Goal: Check status: Check status

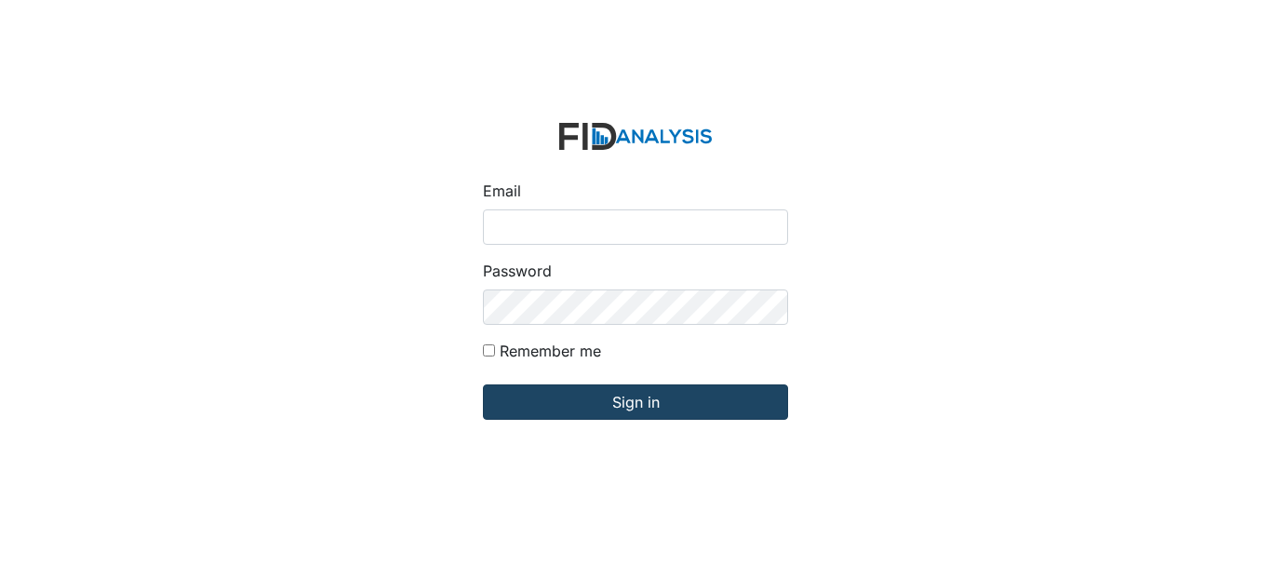
type input "[EMAIL_ADDRESS][DOMAIN_NAME]"
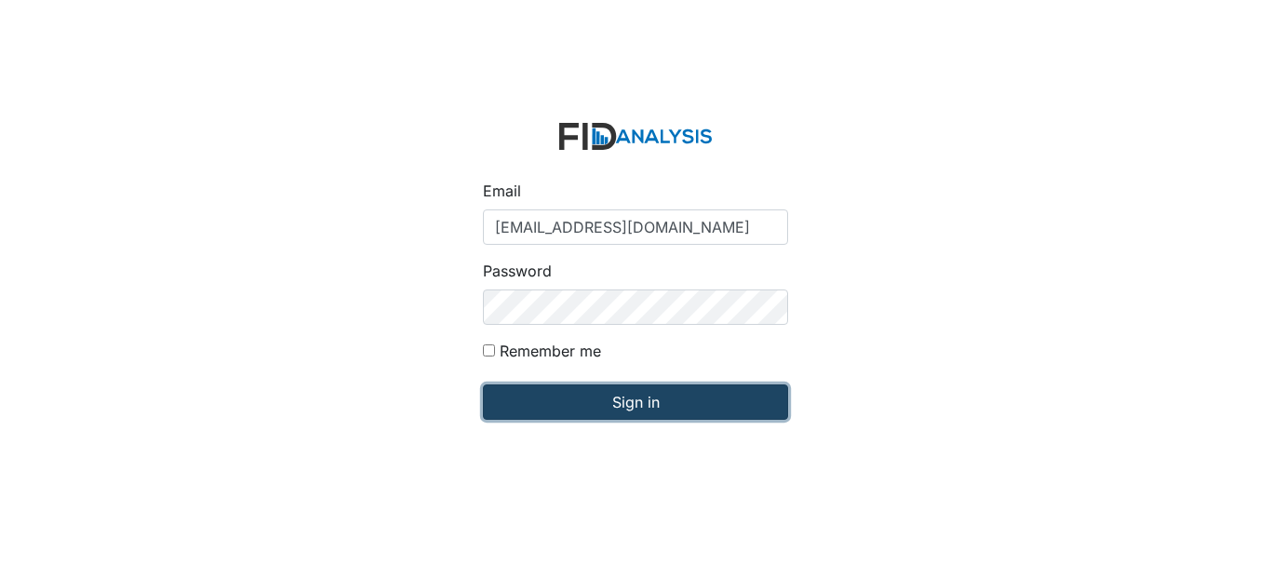
click at [607, 393] on input "Sign in" at bounding box center [635, 401] width 305 height 35
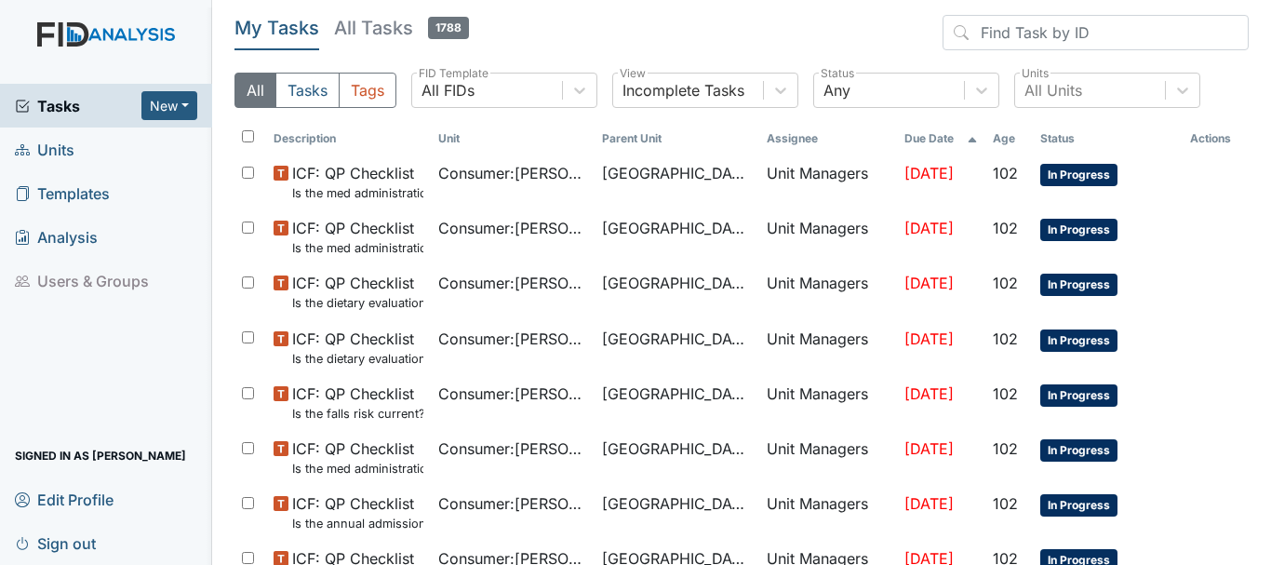
click at [76, 155] on link "Units" at bounding box center [106, 149] width 212 height 44
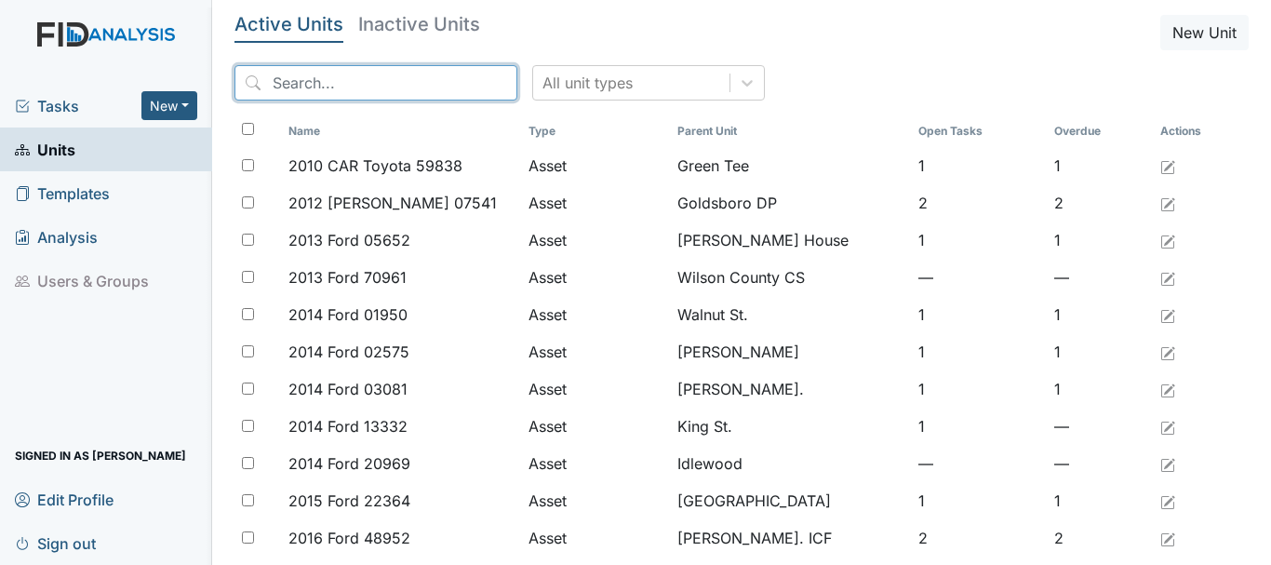
click at [299, 81] on input "search" at bounding box center [375, 82] width 283 height 35
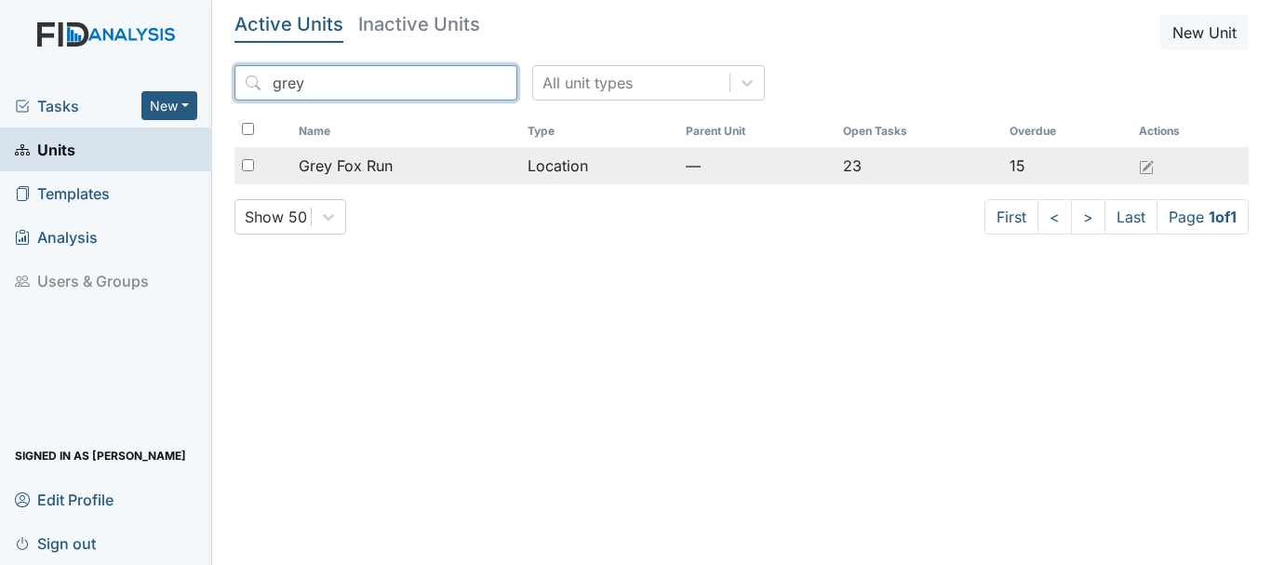
type input "grey"
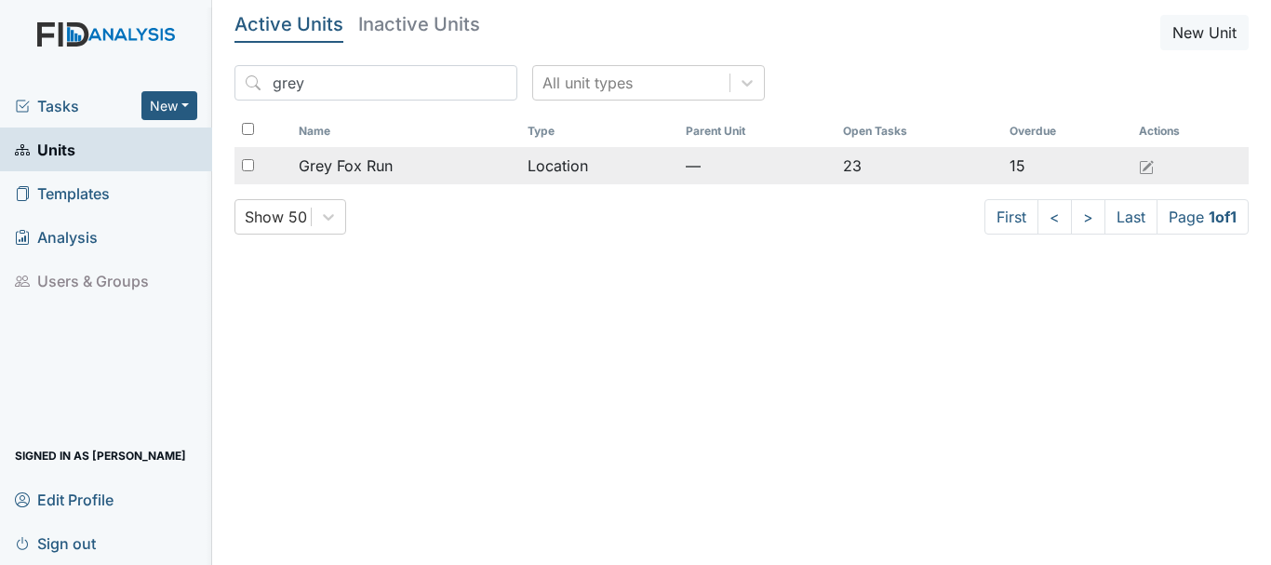
click at [351, 168] on span "Grey Fox Run" at bounding box center [346, 165] width 94 height 22
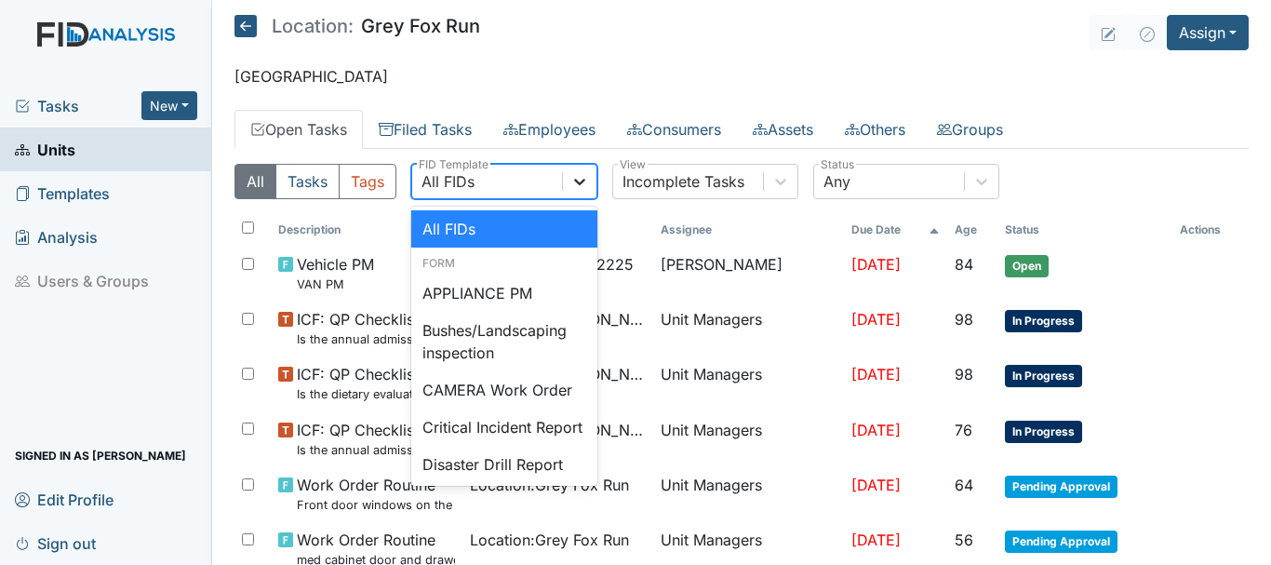
click at [581, 182] on icon at bounding box center [579, 182] width 11 height 7
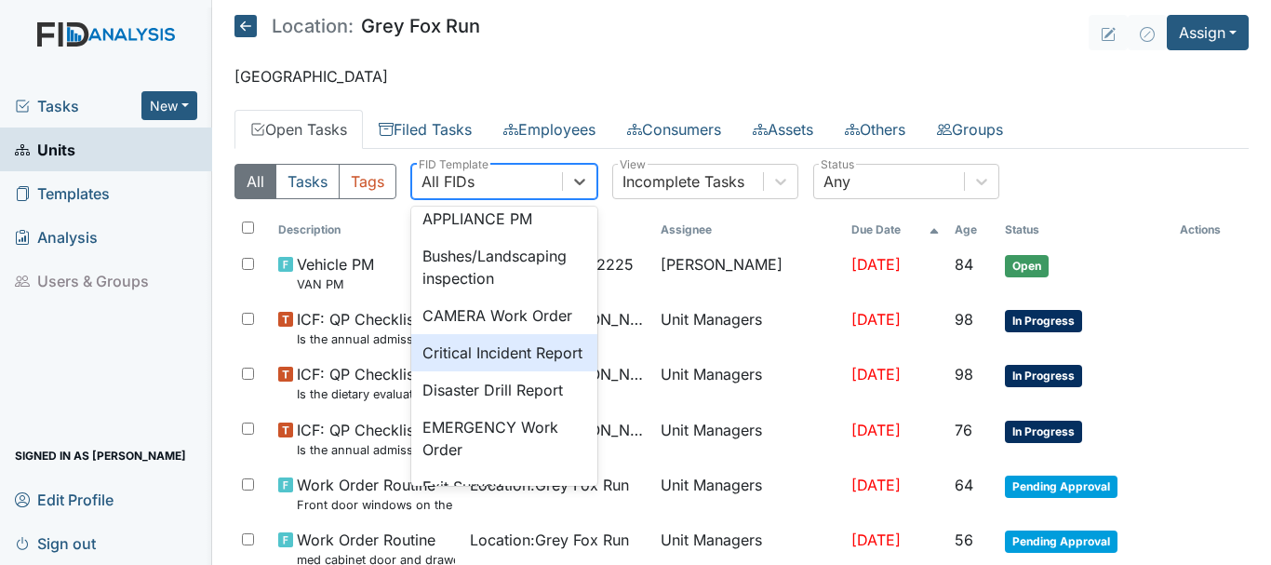
scroll to position [112, 0]
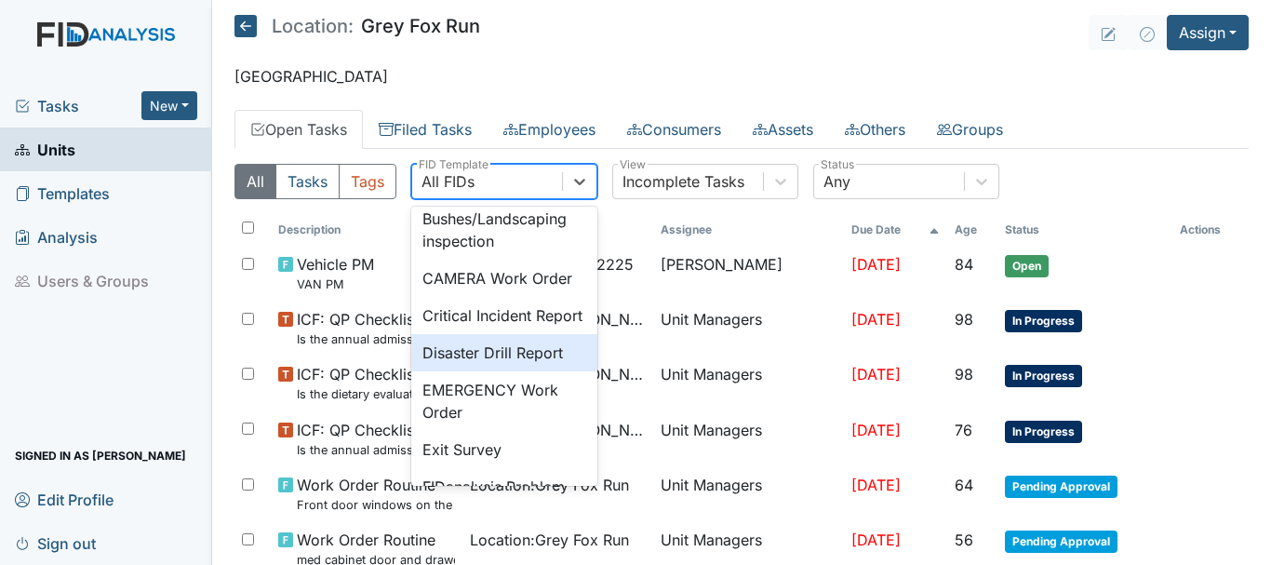
click at [554, 371] on div "Disaster Drill Report" at bounding box center [504, 352] width 186 height 37
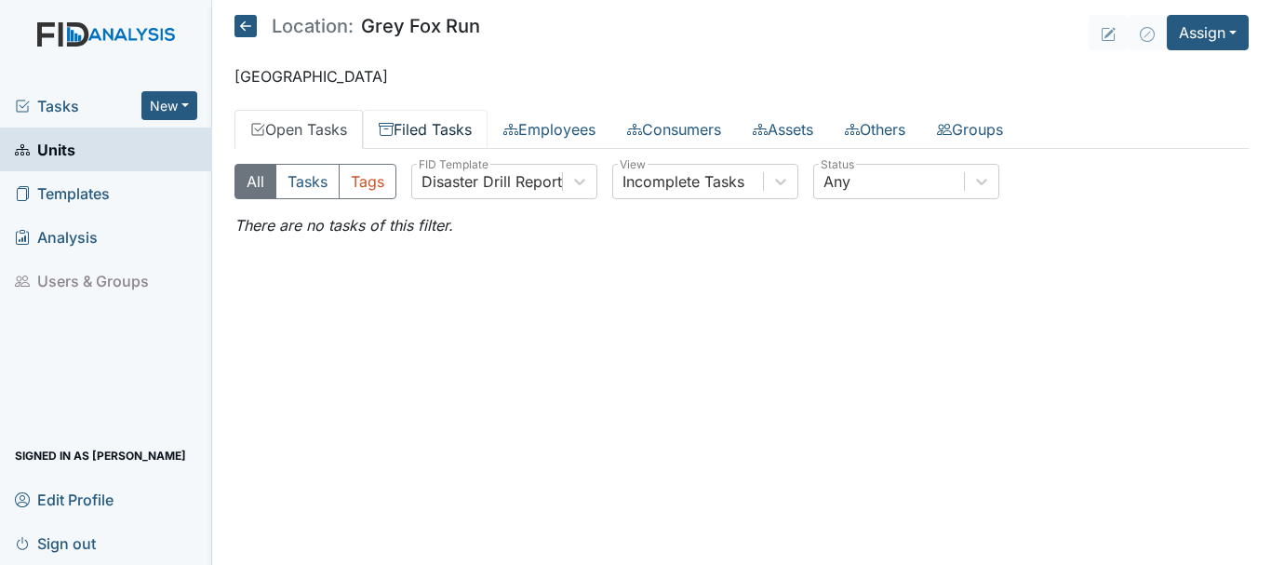
click at [467, 122] on link "Filed Tasks" at bounding box center [425, 129] width 125 height 39
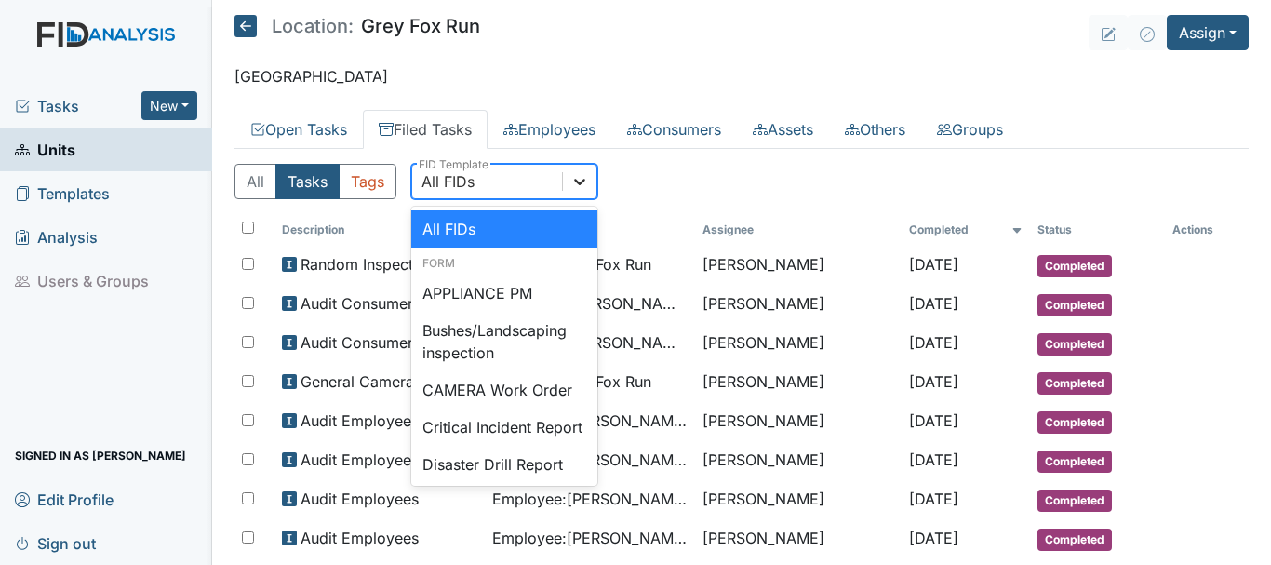
click at [582, 179] on icon at bounding box center [579, 181] width 19 height 19
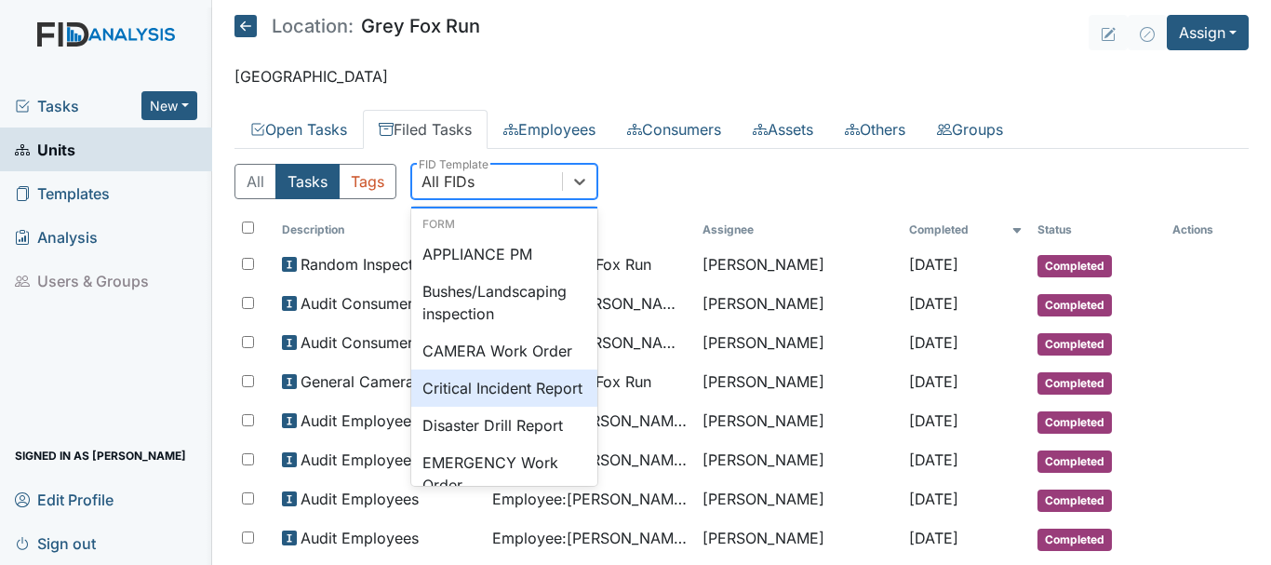
scroll to position [74, 0]
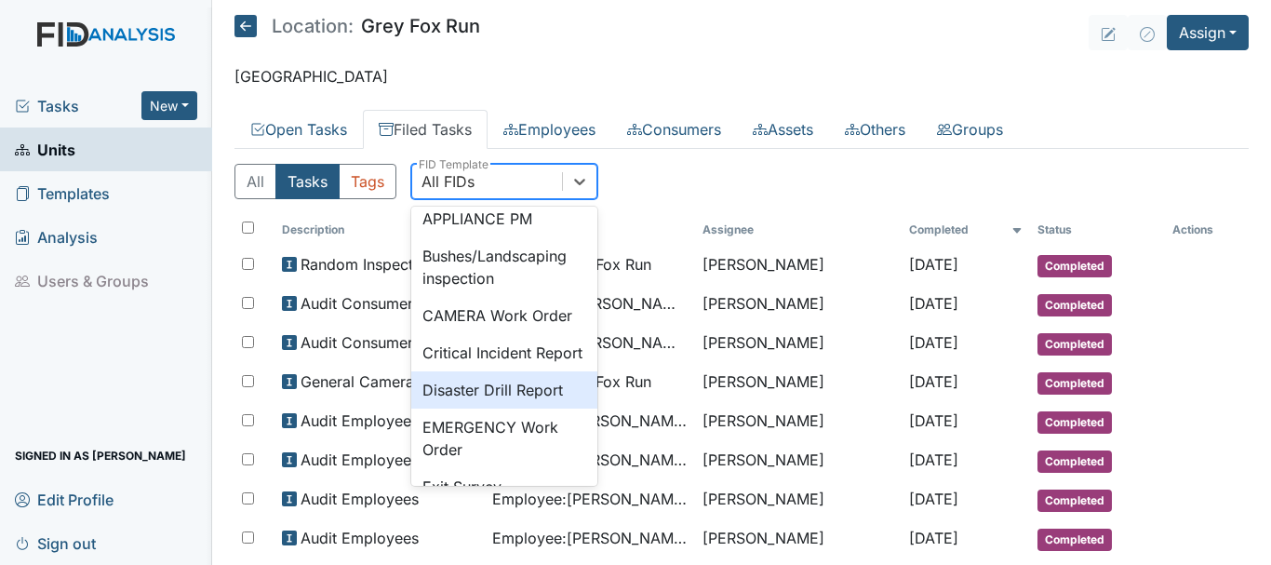
click at [559, 408] on div "Disaster Drill Report" at bounding box center [504, 389] width 186 height 37
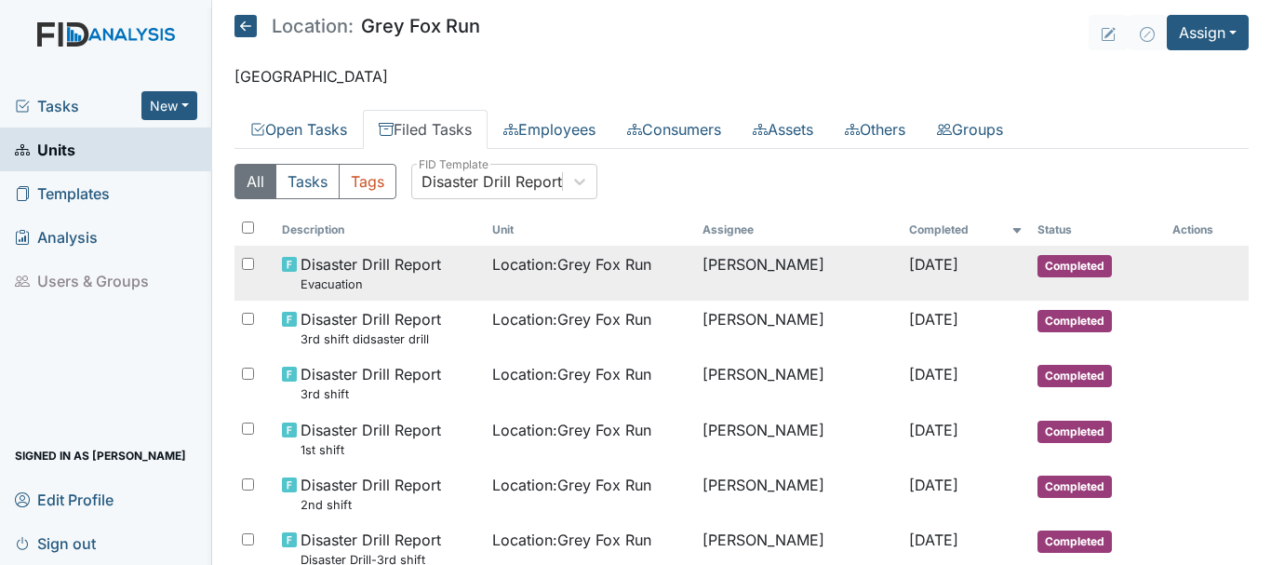
click at [1088, 261] on span "Completed" at bounding box center [1074, 266] width 74 height 22
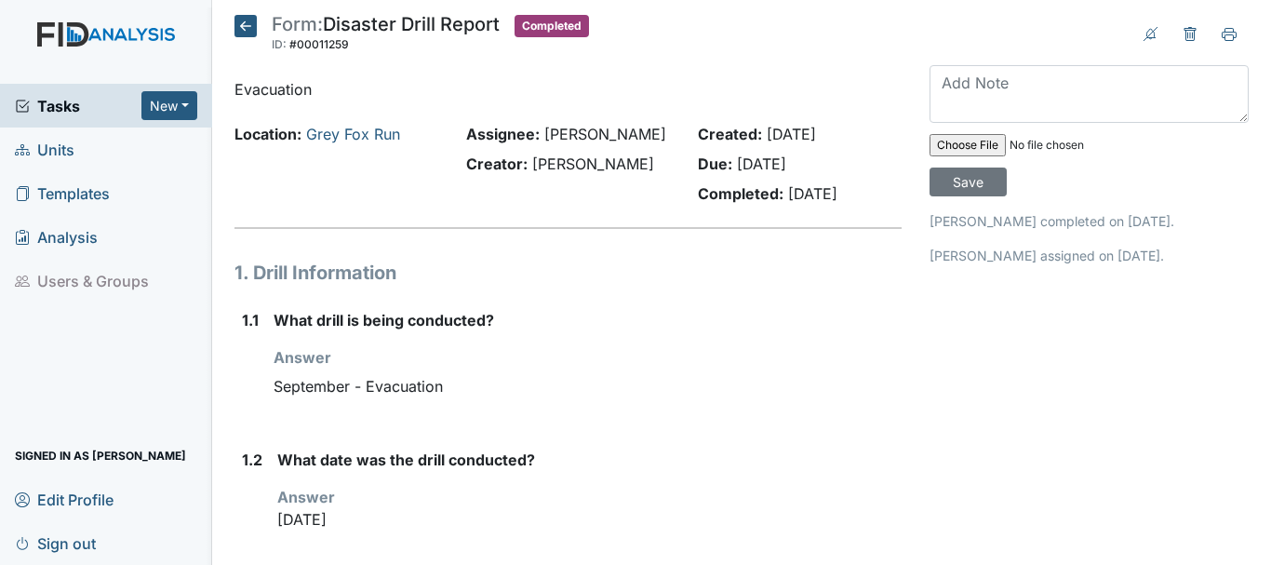
click at [249, 29] on icon at bounding box center [245, 26] width 22 height 22
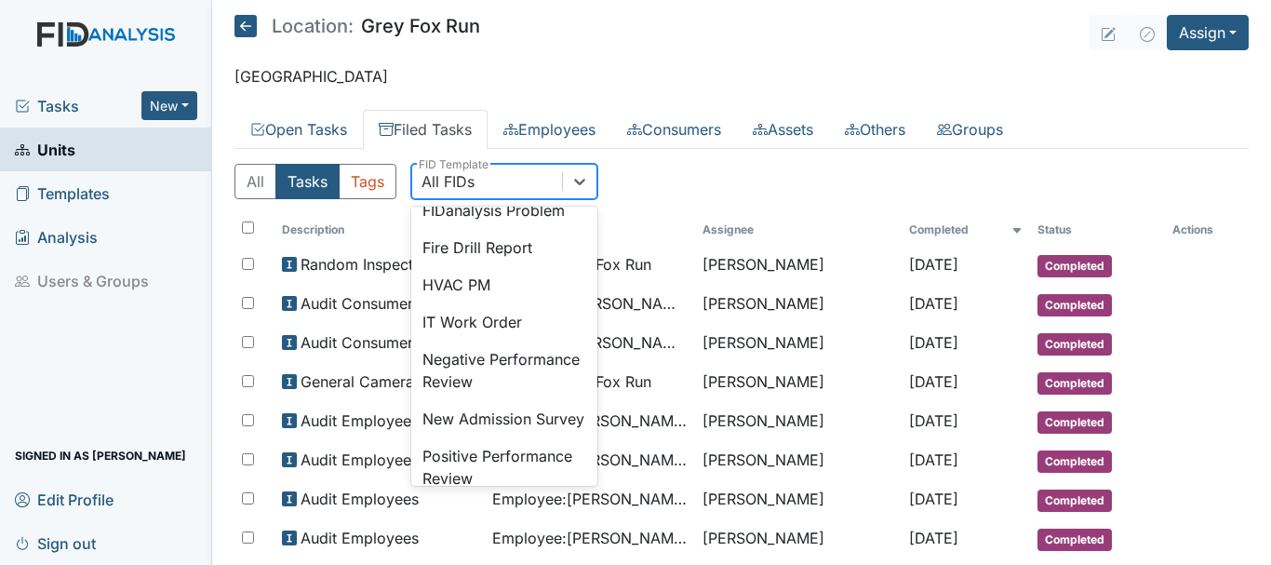
scroll to position [392, 0]
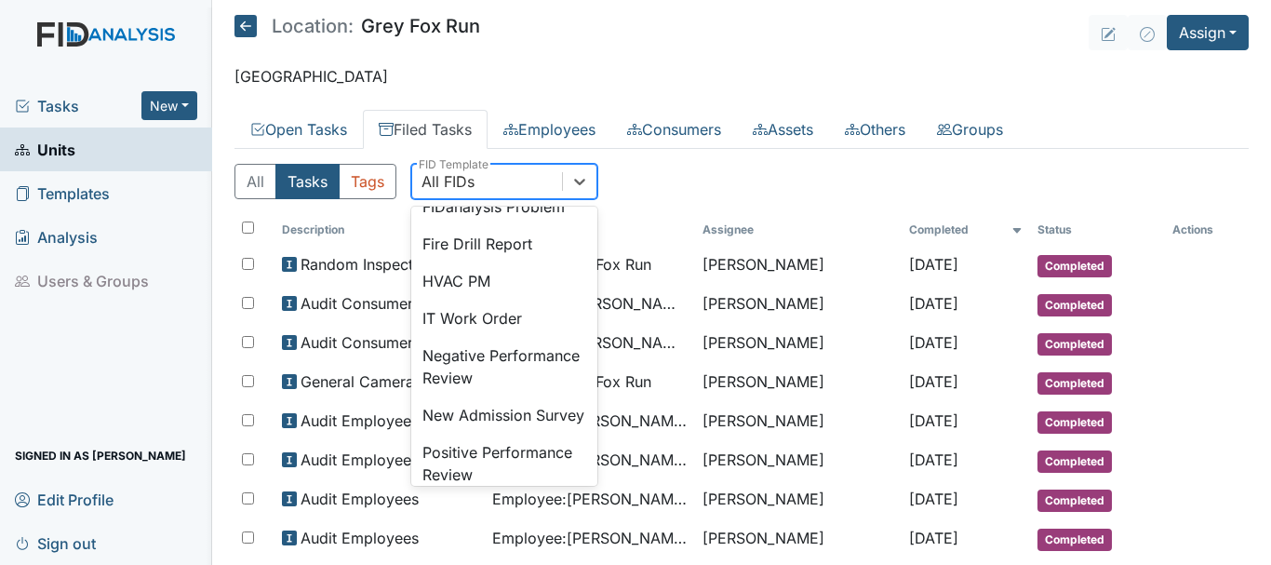
click at [505, 262] on div "Fire Drill Report" at bounding box center [504, 243] width 186 height 37
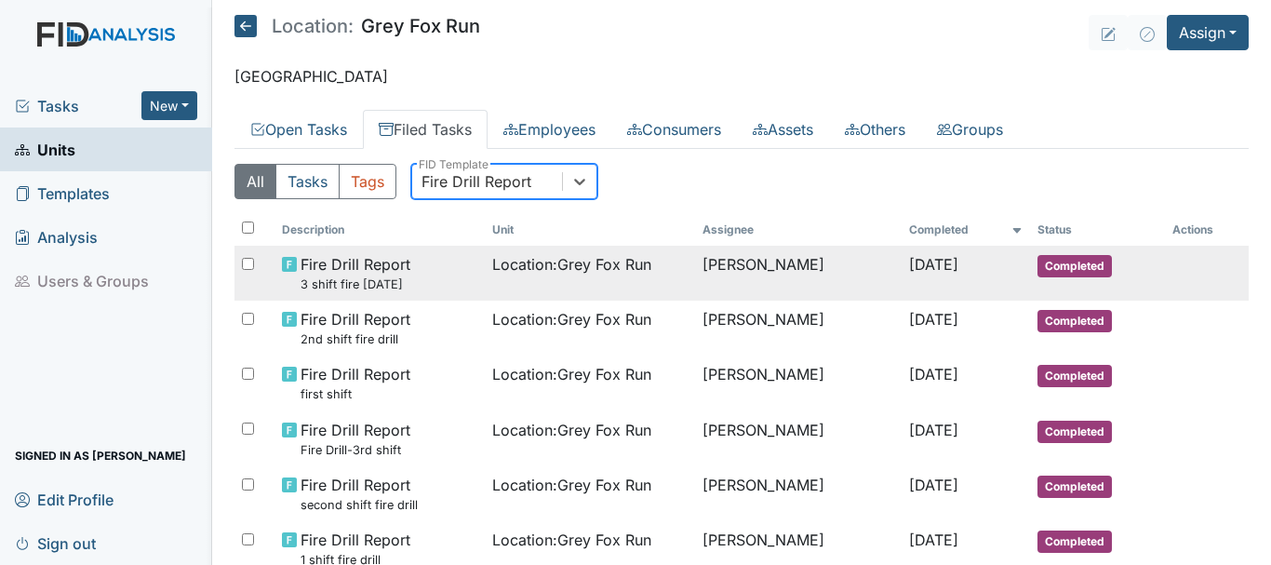
click at [1063, 259] on span "Completed" at bounding box center [1074, 266] width 74 height 22
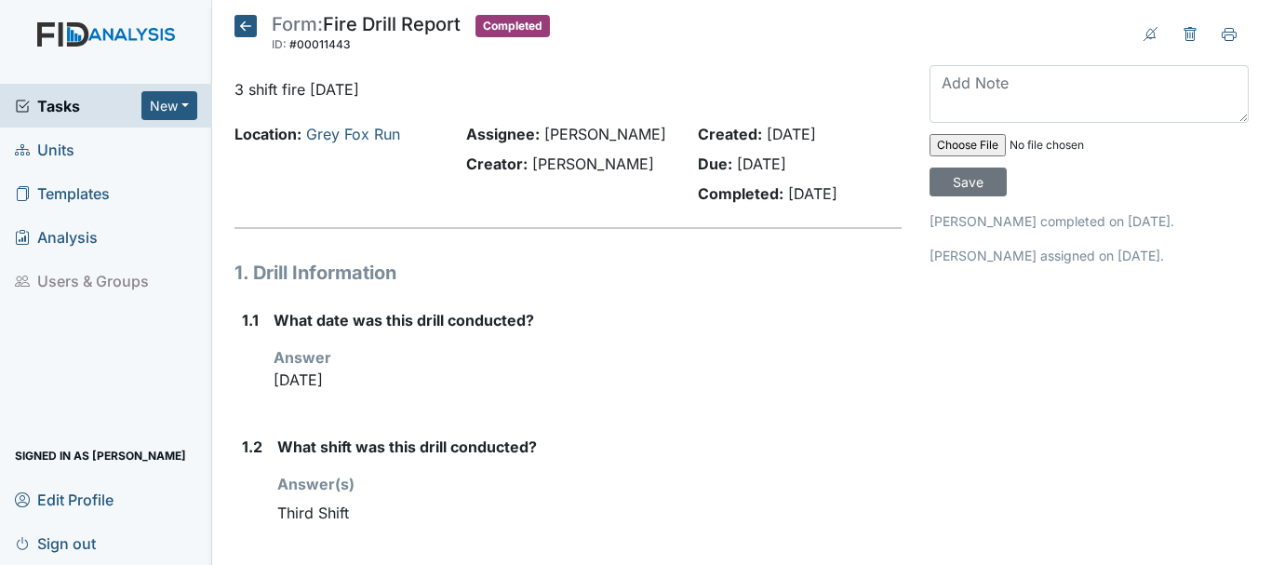
click at [247, 32] on icon at bounding box center [245, 26] width 22 height 22
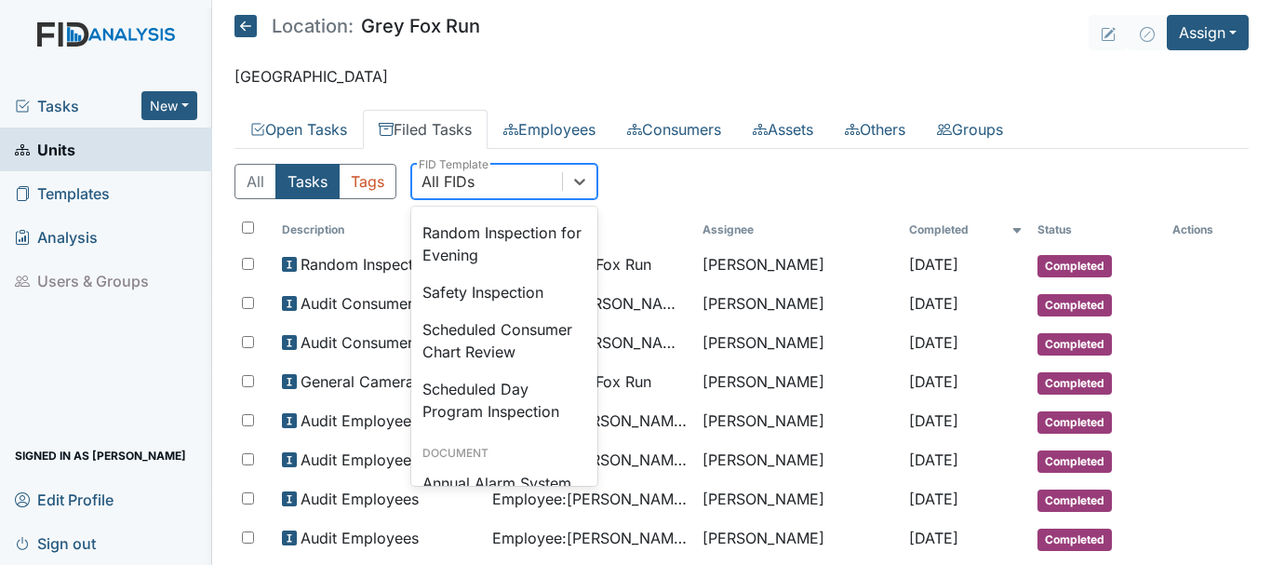
scroll to position [1811, 0]
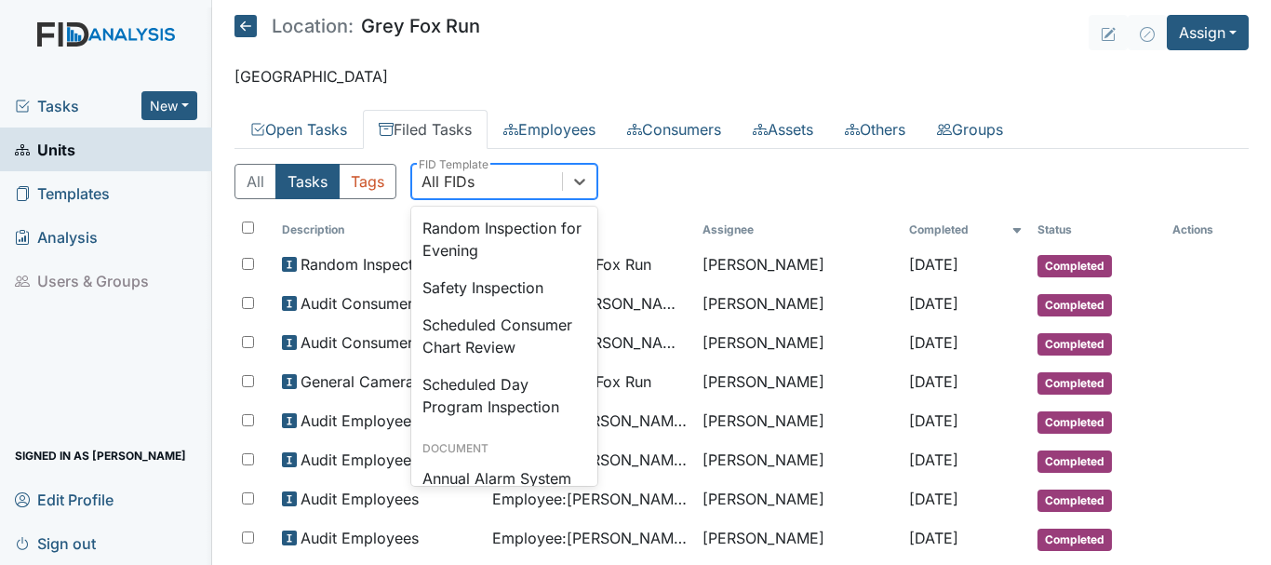
click at [514, 306] on div "Safety Inspection" at bounding box center [504, 287] width 186 height 37
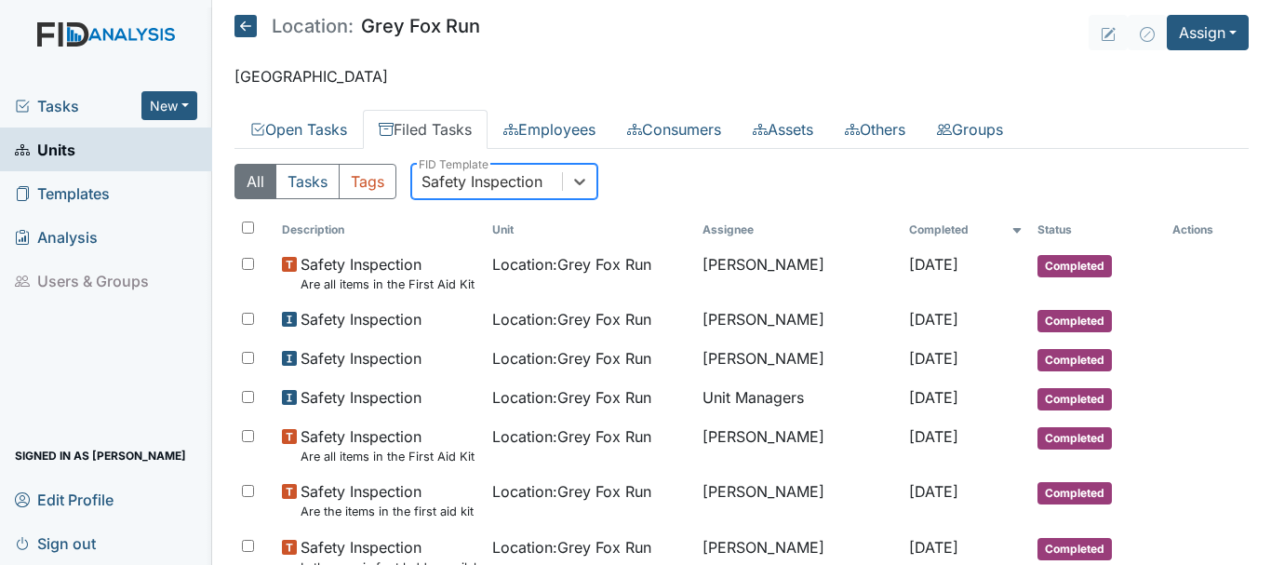
click at [74, 139] on span "Units" at bounding box center [45, 149] width 60 height 29
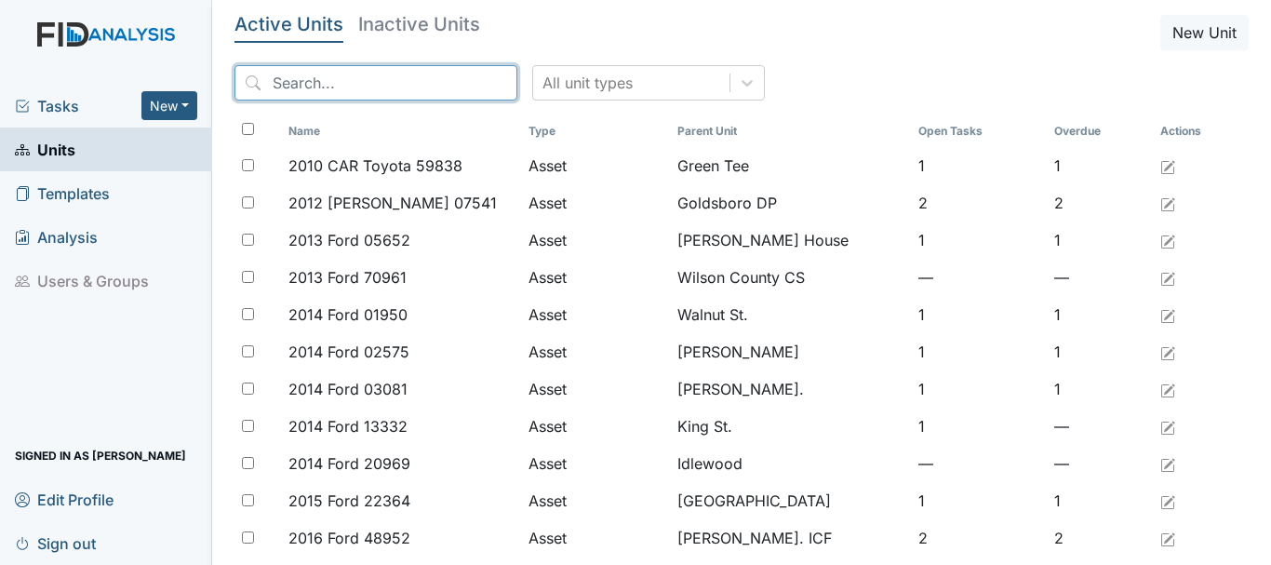
click at [327, 71] on input "search" at bounding box center [375, 82] width 283 height 35
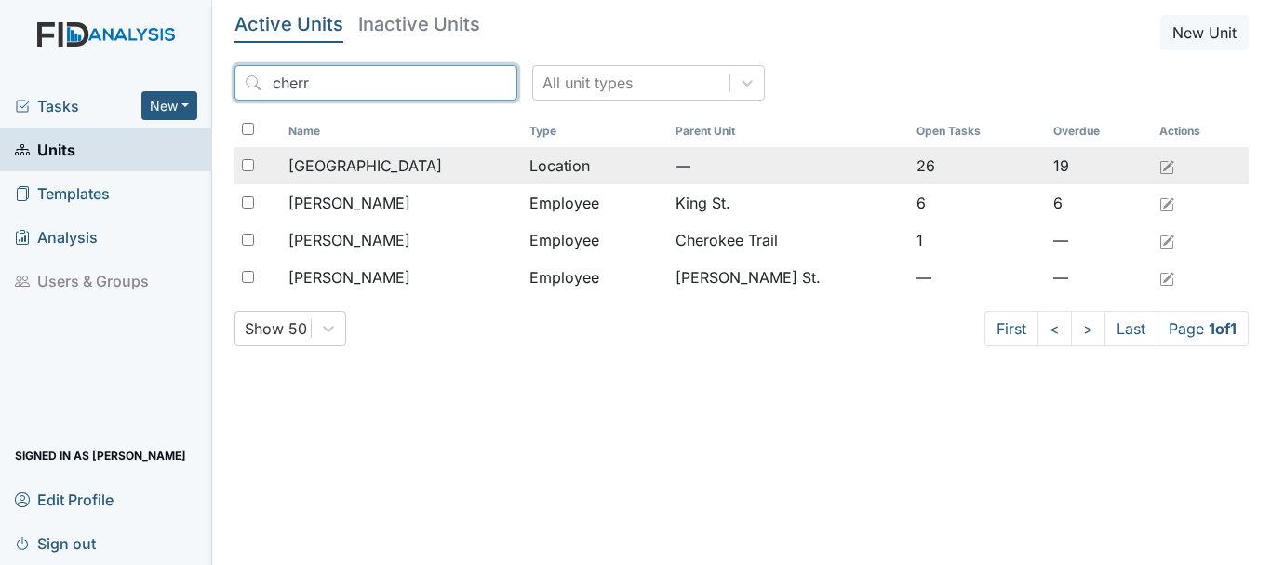
type input "cherr"
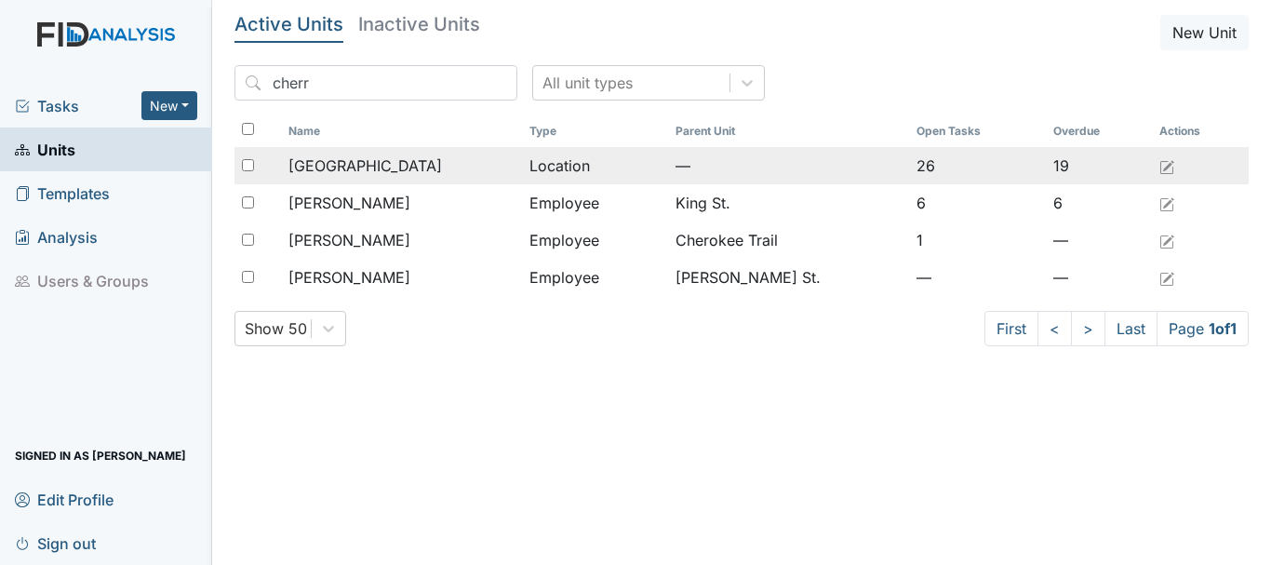
click at [353, 167] on span "[GEOGRAPHIC_DATA]" at bounding box center [365, 165] width 154 height 22
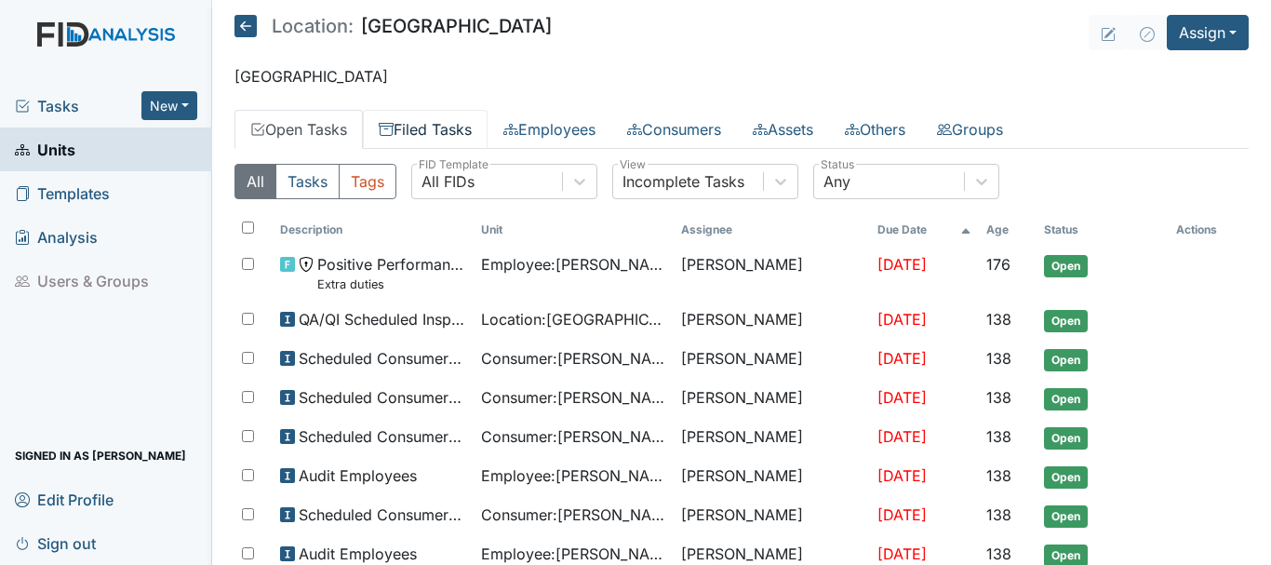
click at [449, 129] on link "Filed Tasks" at bounding box center [425, 129] width 125 height 39
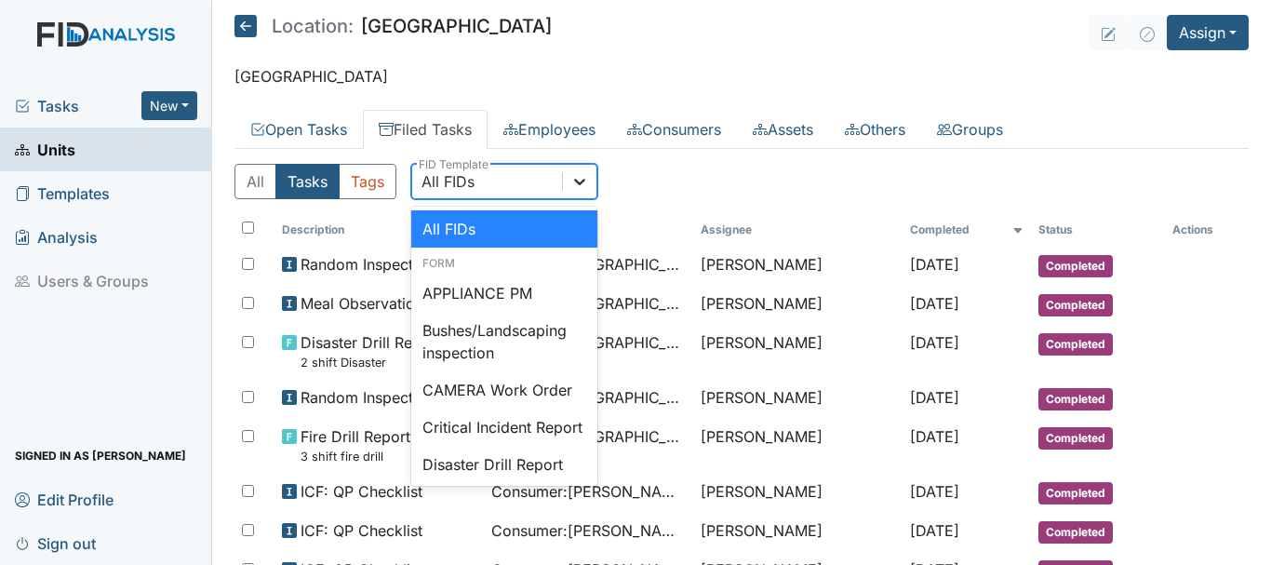
click at [583, 183] on icon at bounding box center [579, 181] width 19 height 19
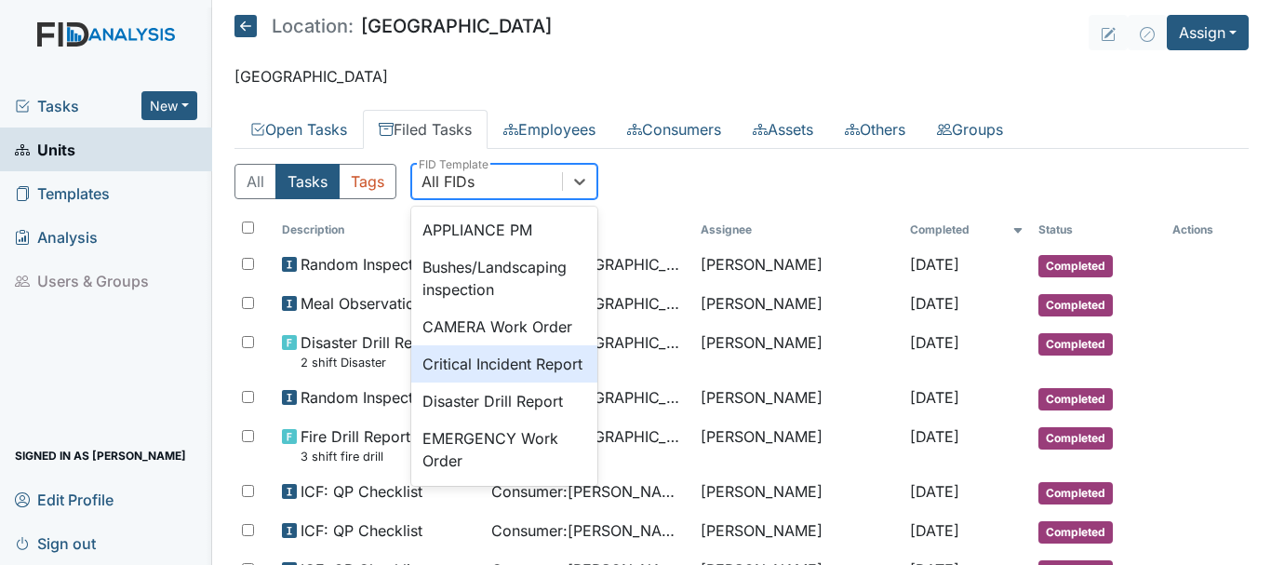
scroll to position [74, 0]
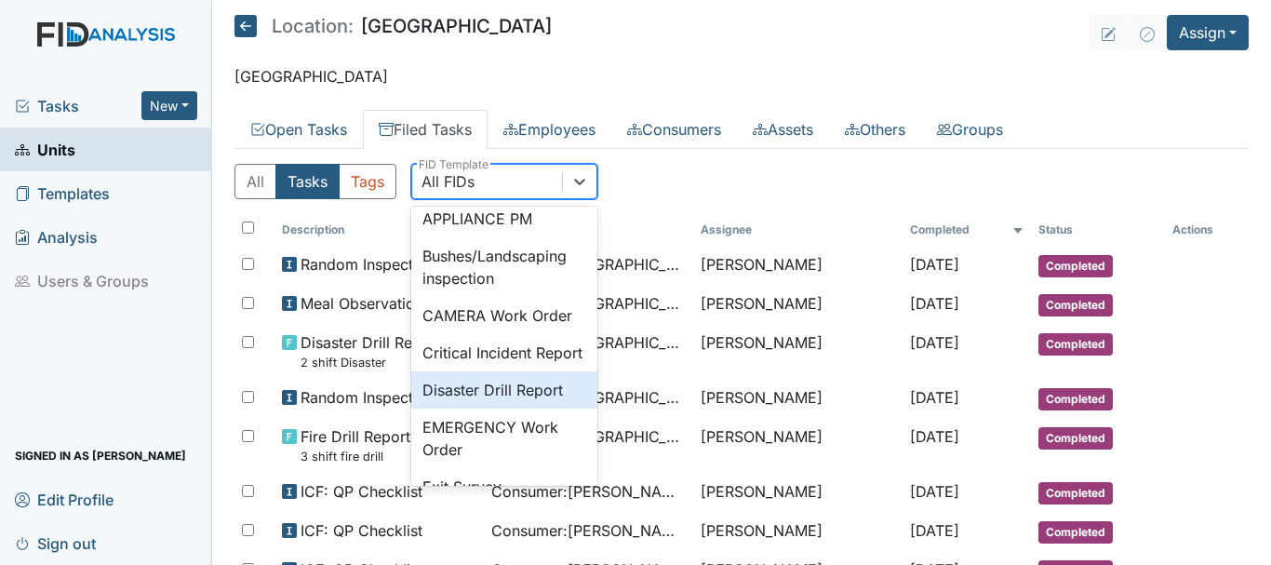
click at [549, 408] on div "Disaster Drill Report" at bounding box center [504, 389] width 186 height 37
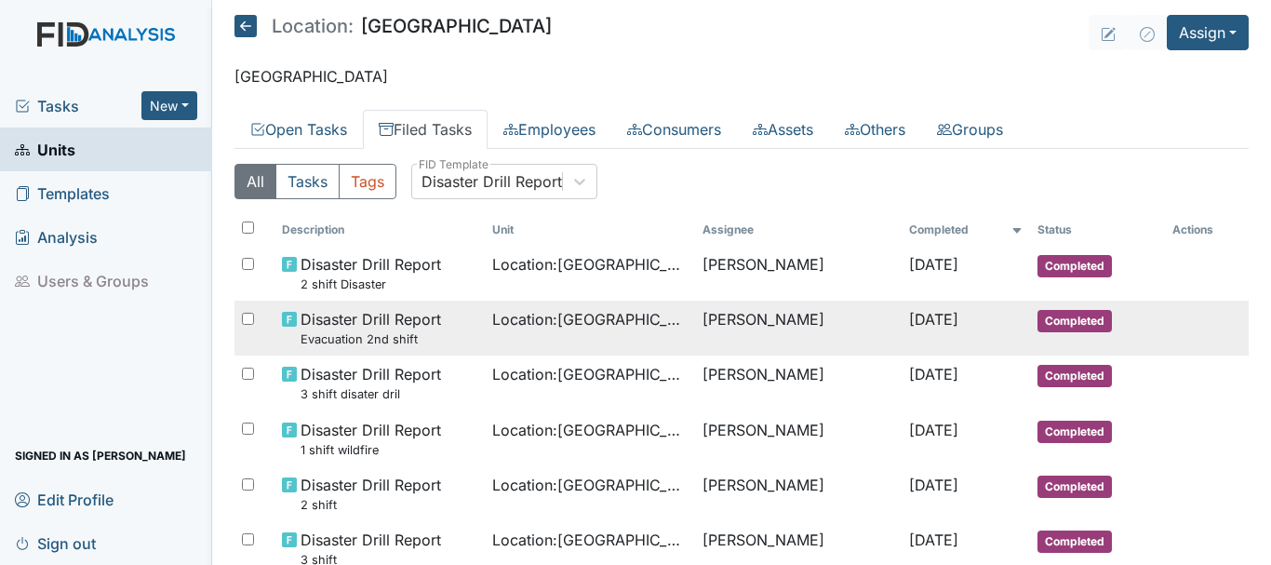
click at [1050, 319] on span "Completed" at bounding box center [1074, 321] width 74 height 22
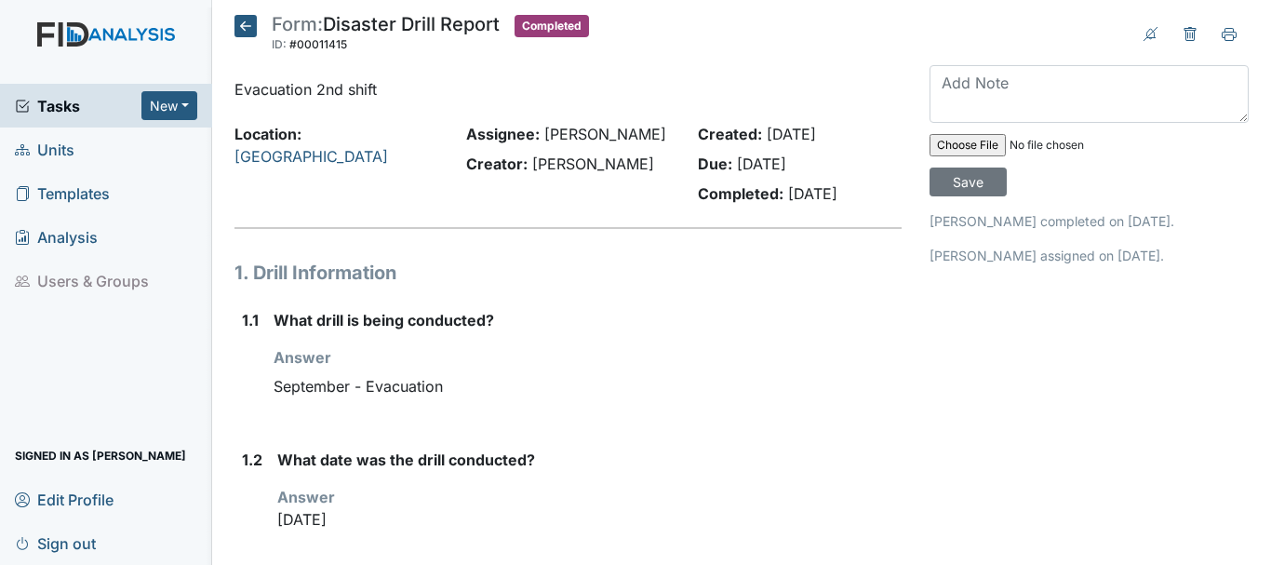
click at [247, 22] on icon at bounding box center [245, 26] width 22 height 22
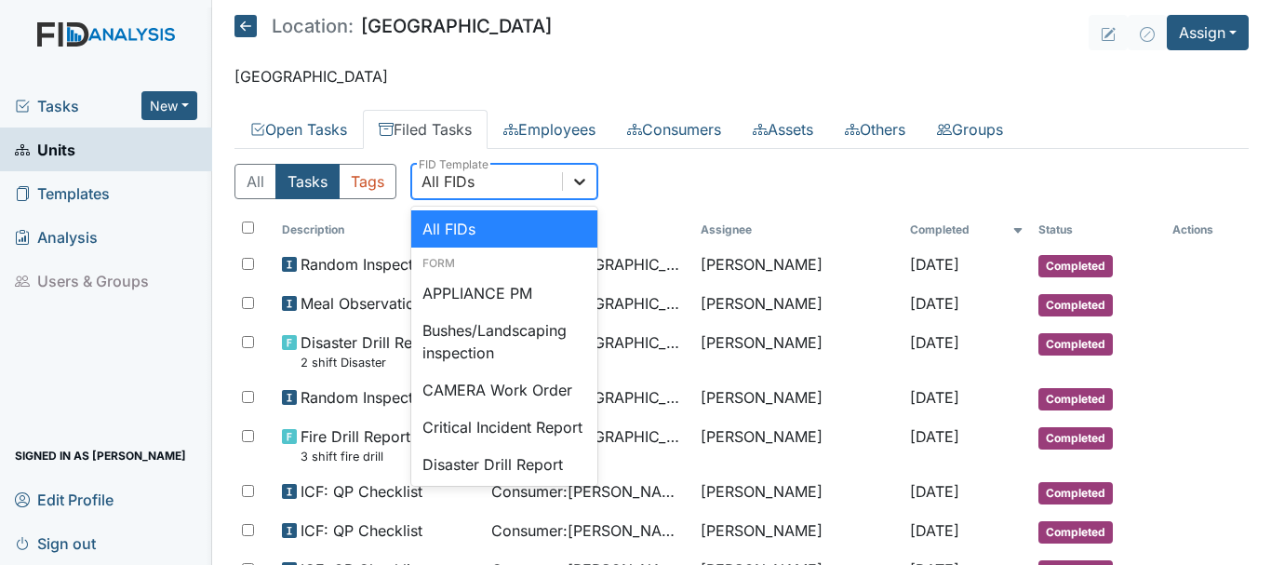
click at [582, 181] on icon at bounding box center [579, 182] width 11 height 7
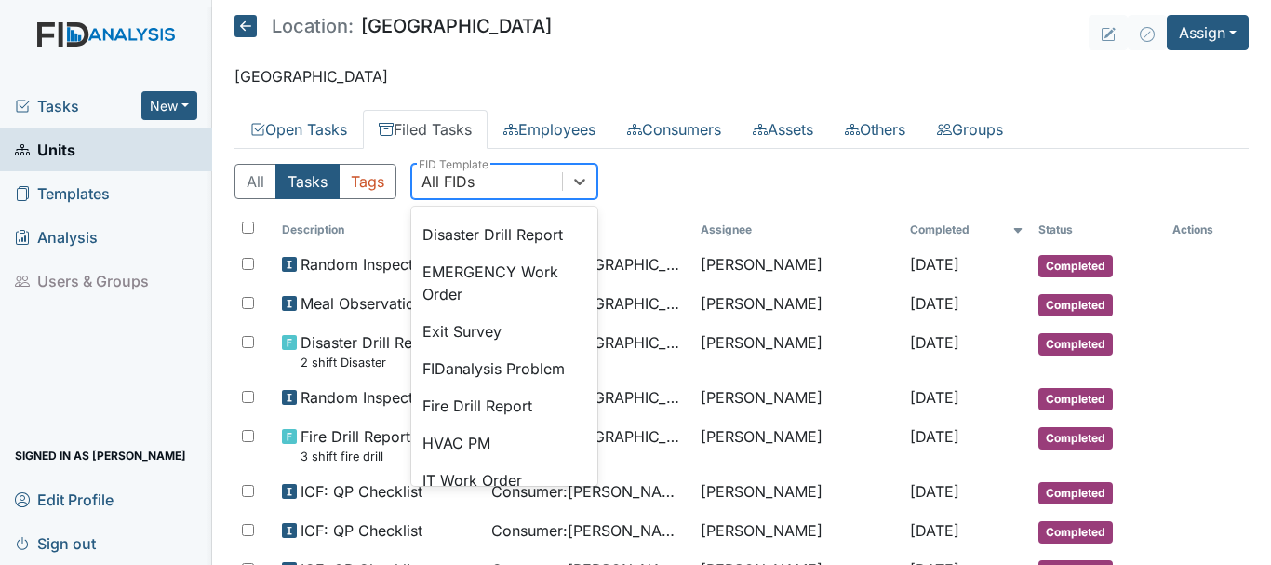
scroll to position [248, 0]
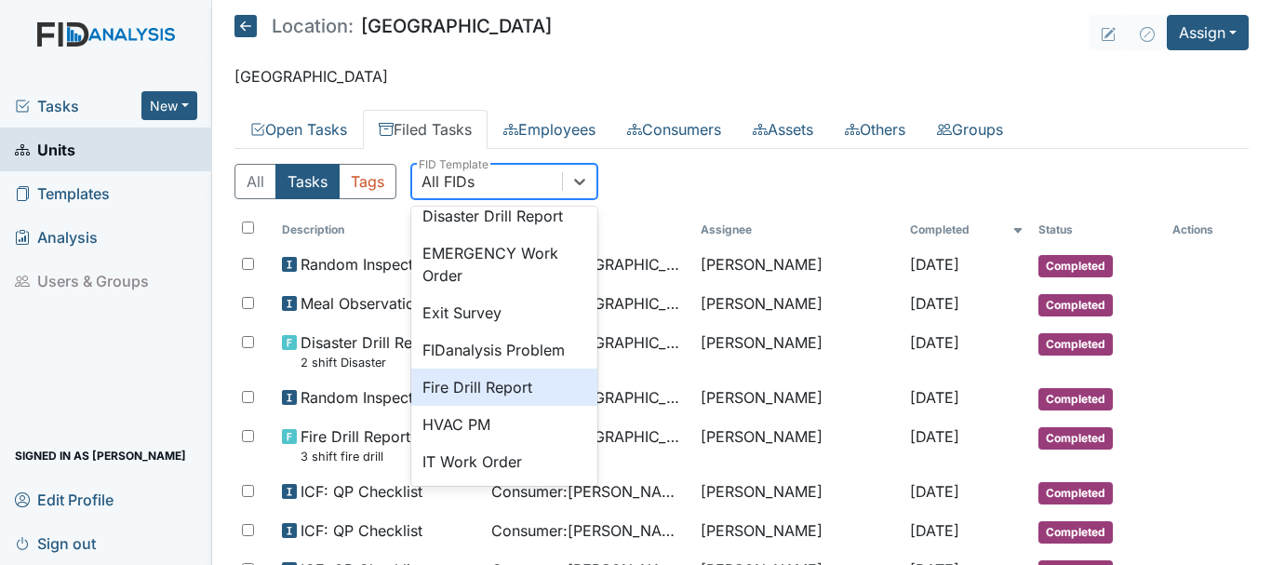
click at [534, 406] on div "Fire Drill Report" at bounding box center [504, 386] width 186 height 37
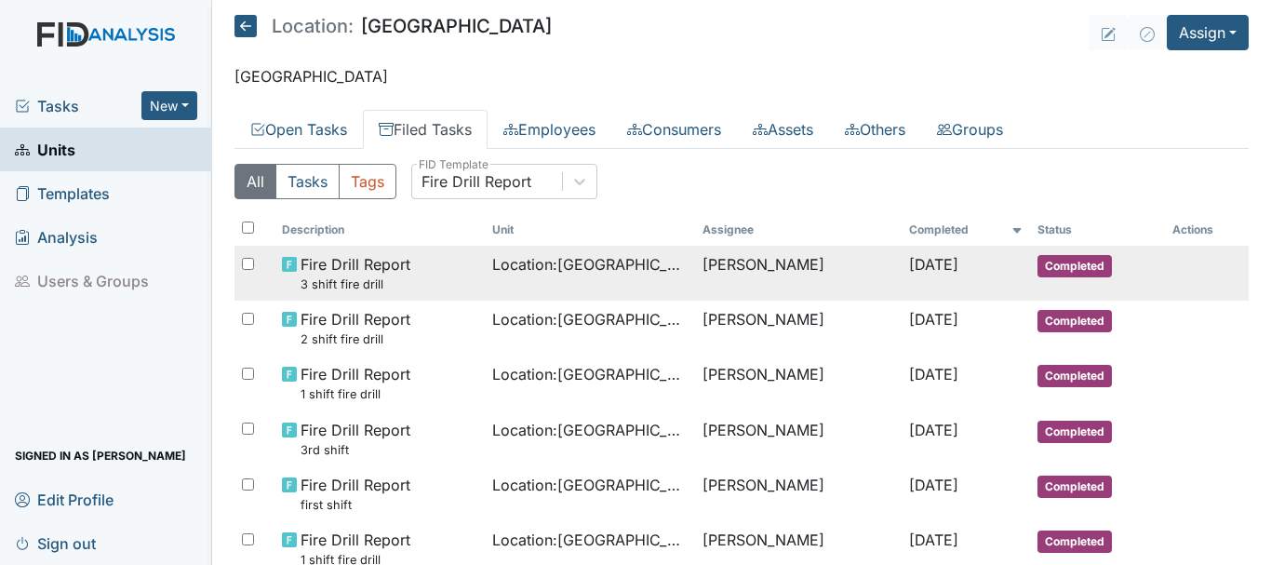
click at [1048, 263] on span "Completed" at bounding box center [1074, 266] width 74 height 22
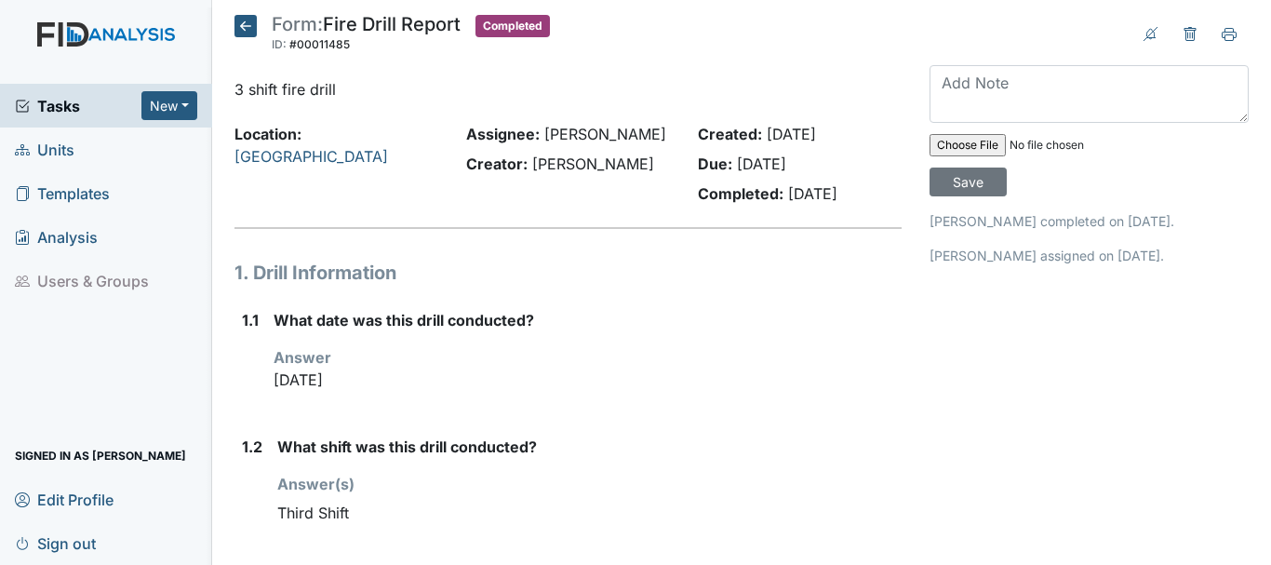
click at [246, 23] on icon at bounding box center [245, 26] width 22 height 22
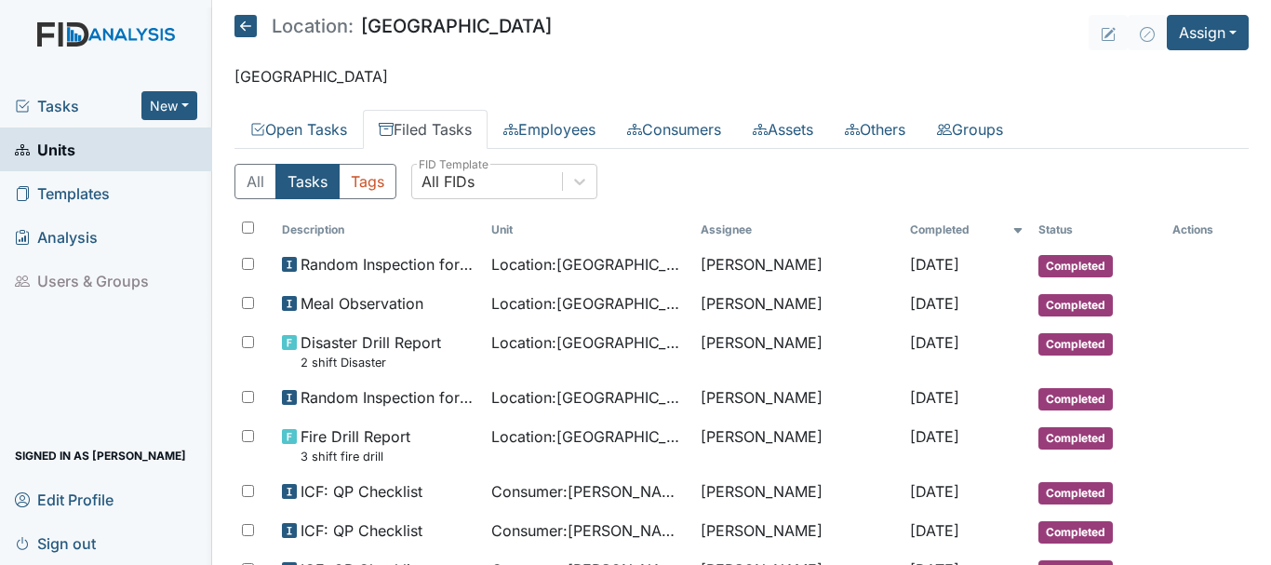
click at [240, 27] on icon at bounding box center [245, 26] width 22 height 22
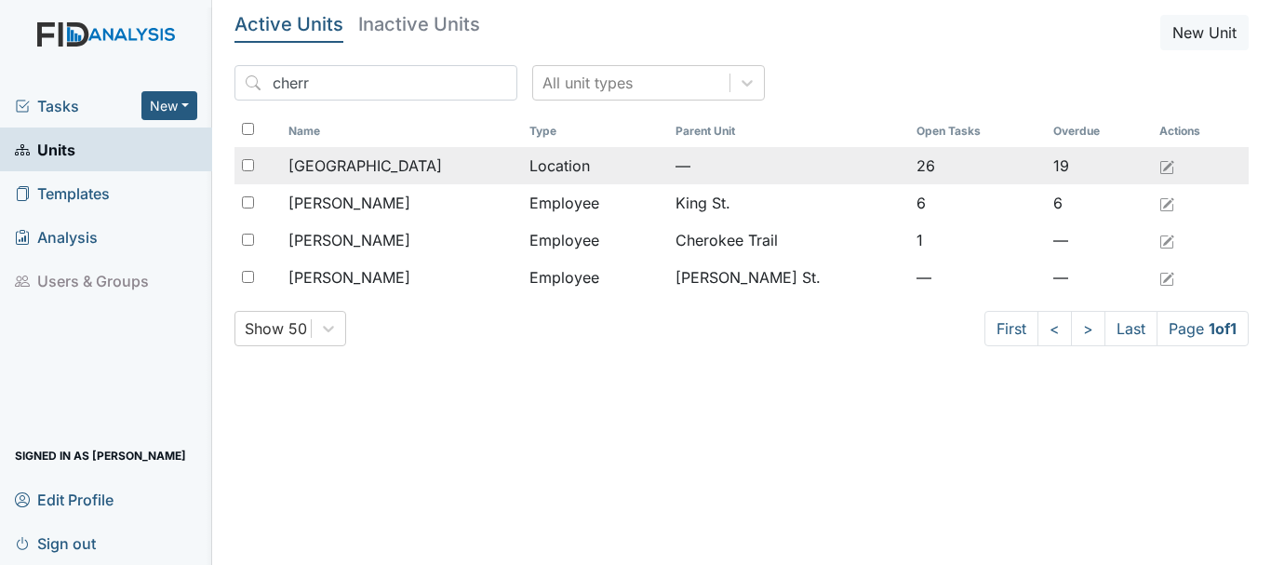
click at [341, 159] on span "[GEOGRAPHIC_DATA]" at bounding box center [365, 165] width 154 height 22
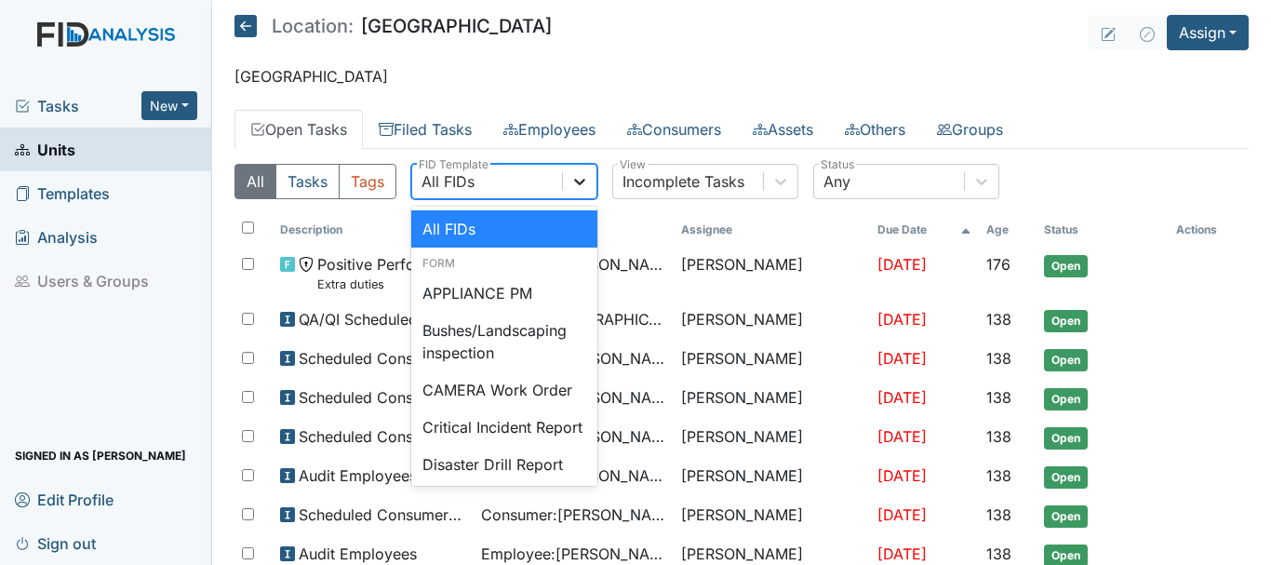
click at [581, 182] on icon at bounding box center [579, 182] width 11 height 7
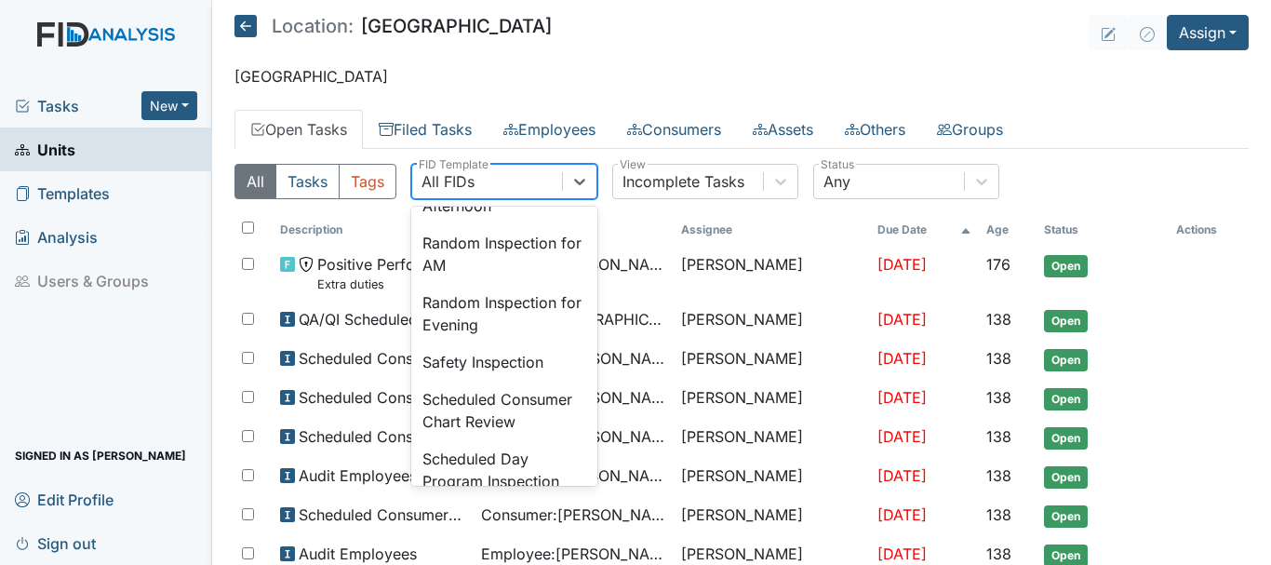
scroll to position [1774, 0]
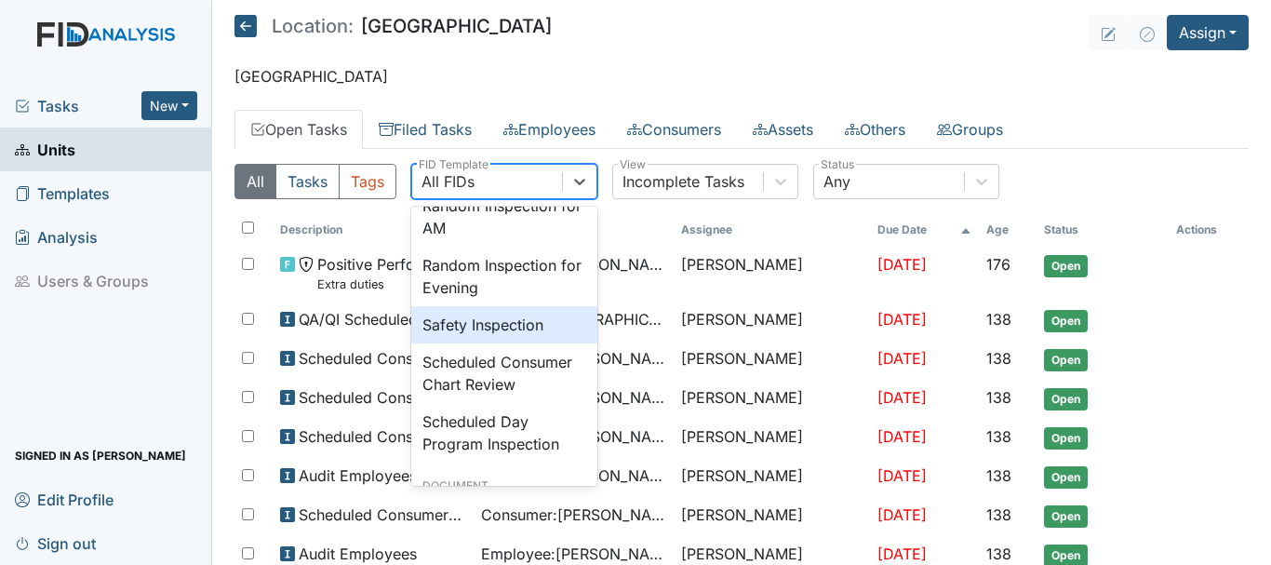
click at [535, 343] on div "Safety Inspection" at bounding box center [504, 324] width 186 height 37
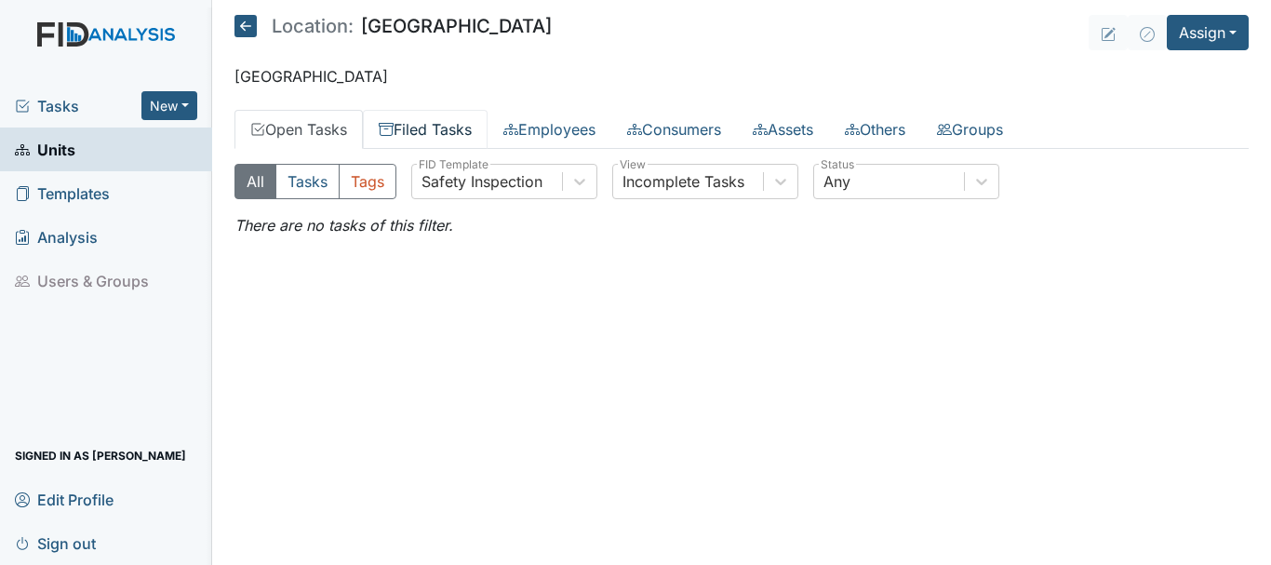
click at [446, 133] on link "Filed Tasks" at bounding box center [425, 129] width 125 height 39
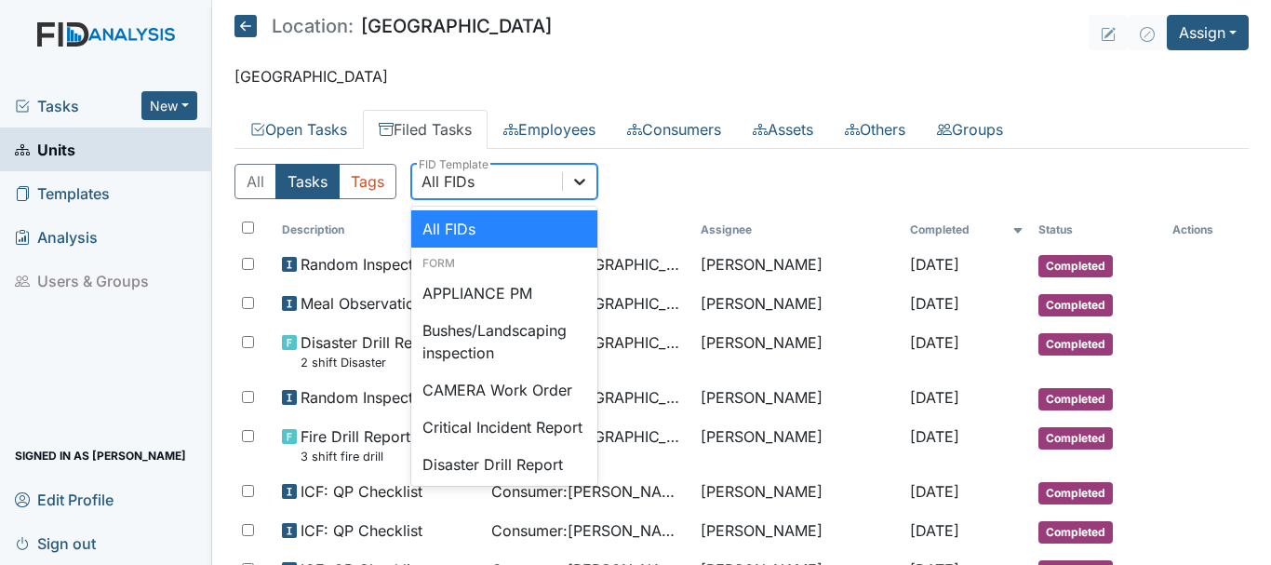
click at [582, 175] on icon at bounding box center [579, 181] width 19 height 19
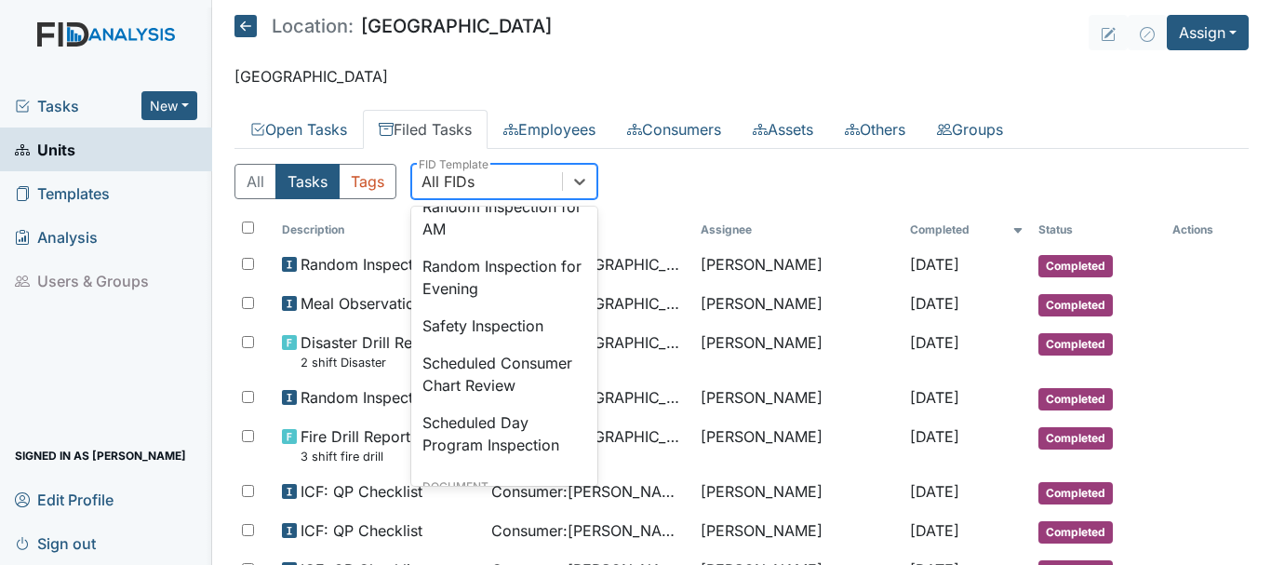
scroll to position [1810, 0]
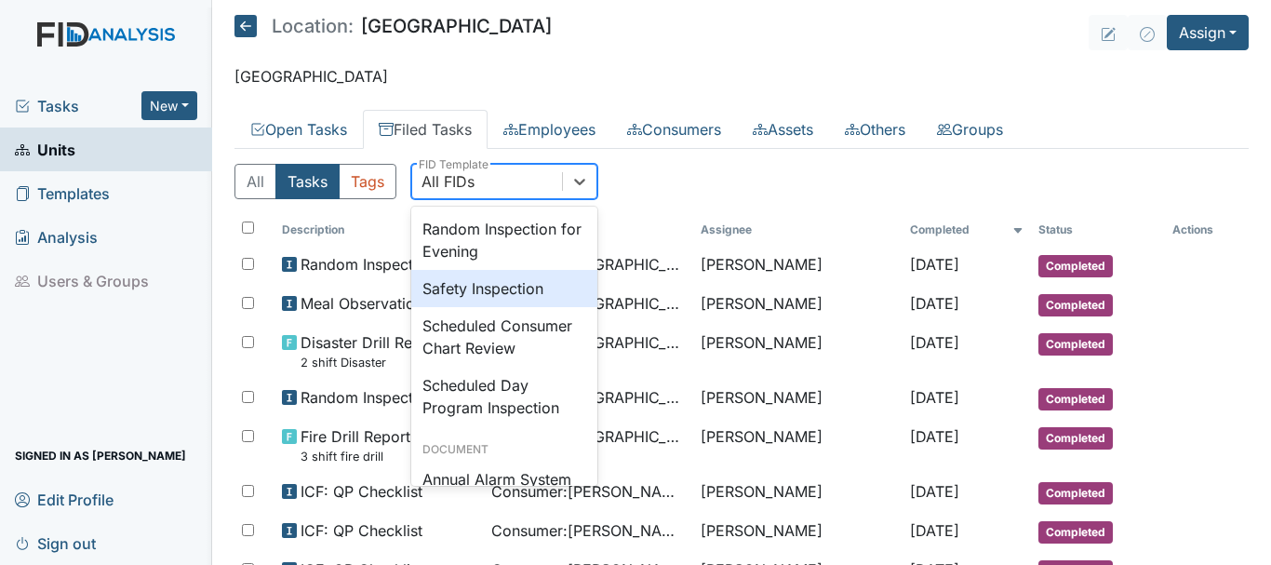
click at [545, 307] on div "Safety Inspection" at bounding box center [504, 288] width 186 height 37
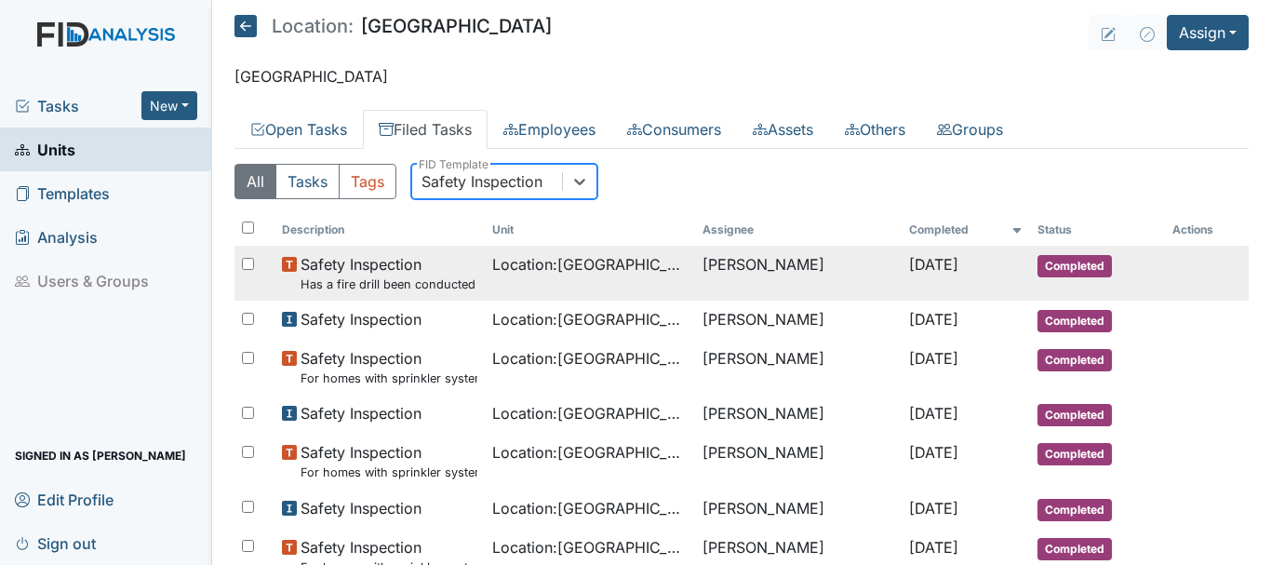
click at [1064, 260] on span "Completed" at bounding box center [1074, 266] width 74 height 22
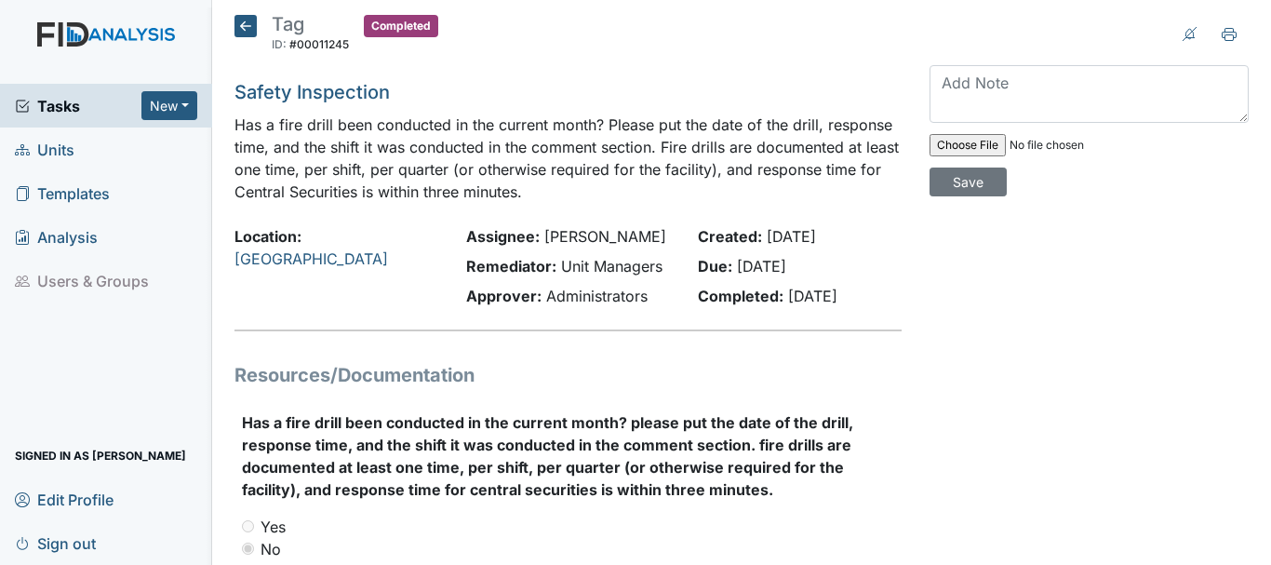
click at [848, 380] on h1 "Resources/Documentation" at bounding box center [567, 375] width 667 height 28
click at [238, 24] on icon at bounding box center [245, 26] width 22 height 22
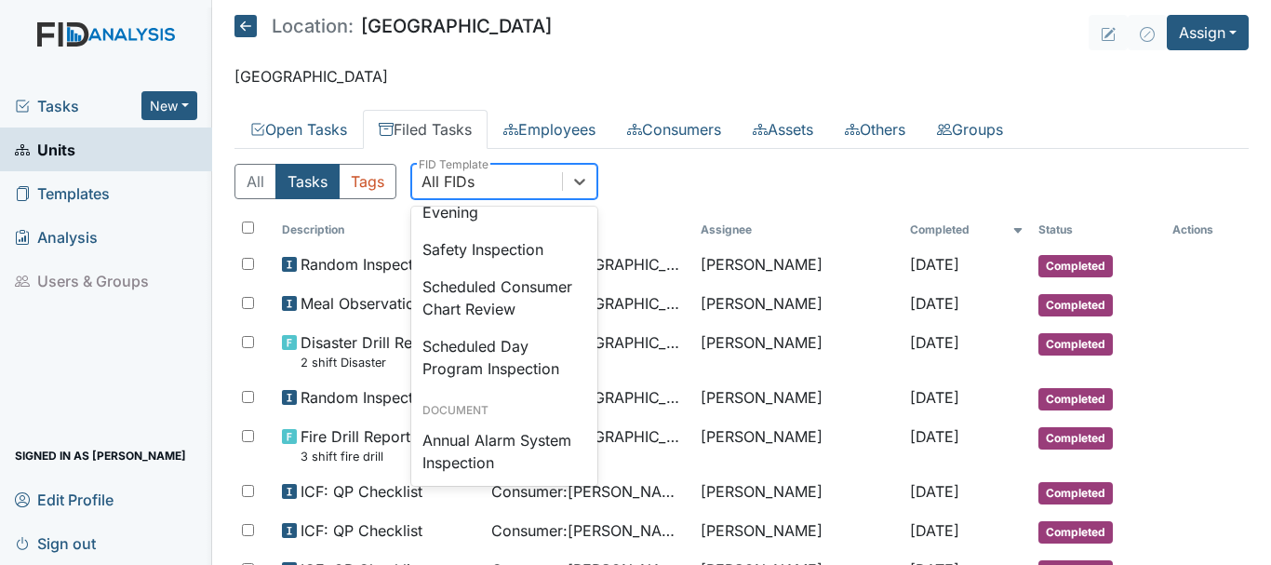
scroll to position [1860, 0]
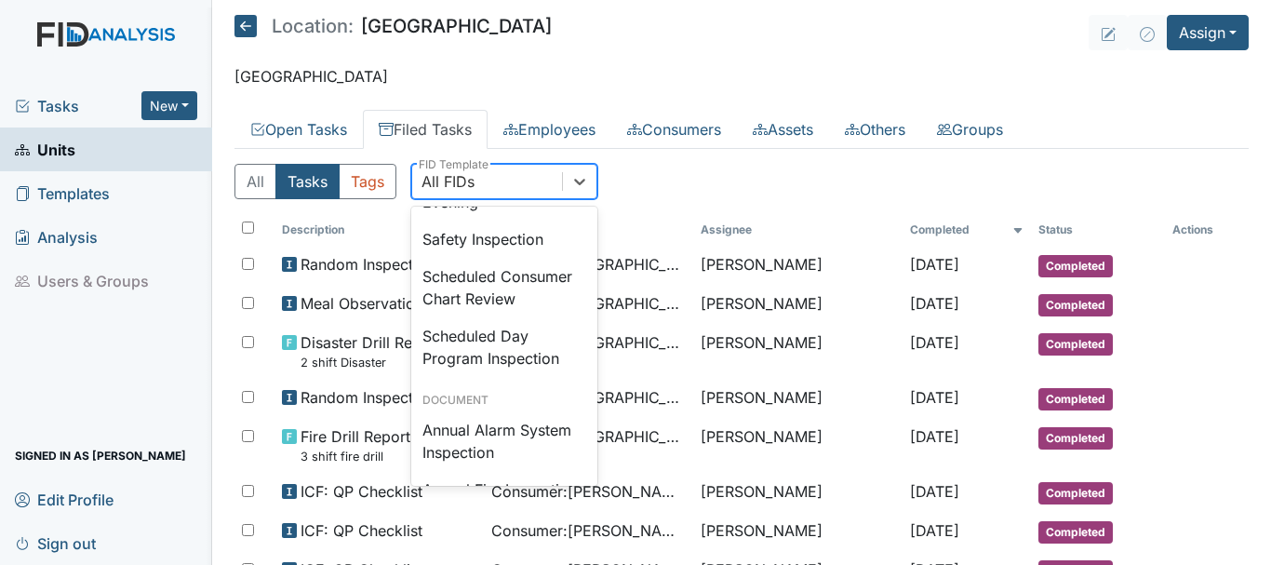
click at [503, 258] on div "Safety Inspection" at bounding box center [504, 238] width 186 height 37
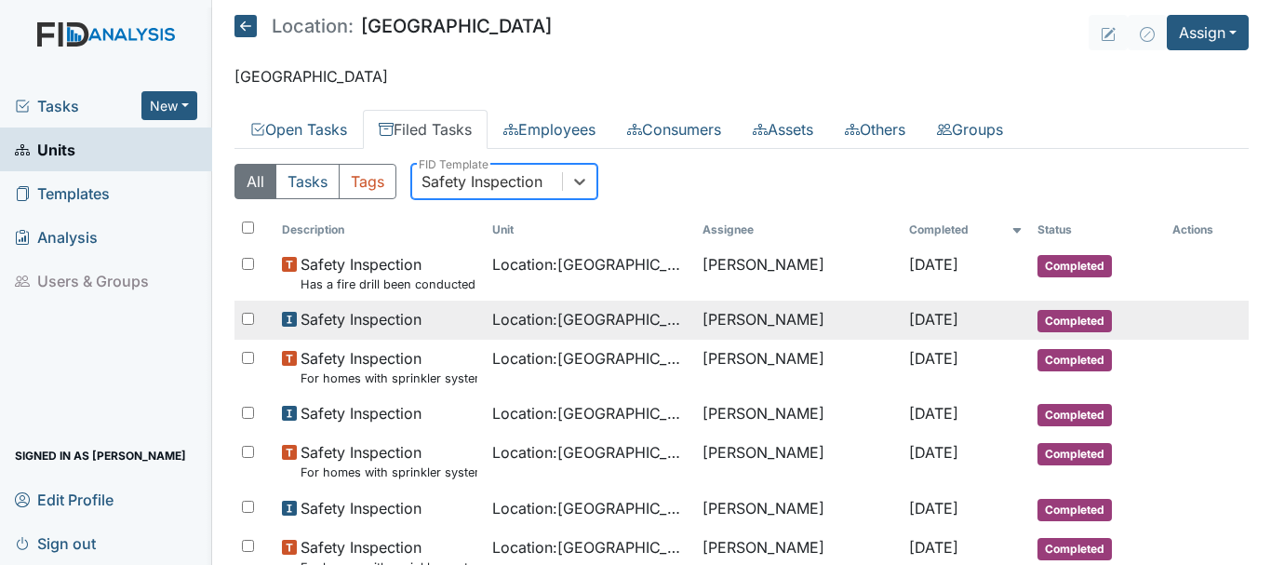
click at [1046, 327] on span "Completed" at bounding box center [1074, 321] width 74 height 22
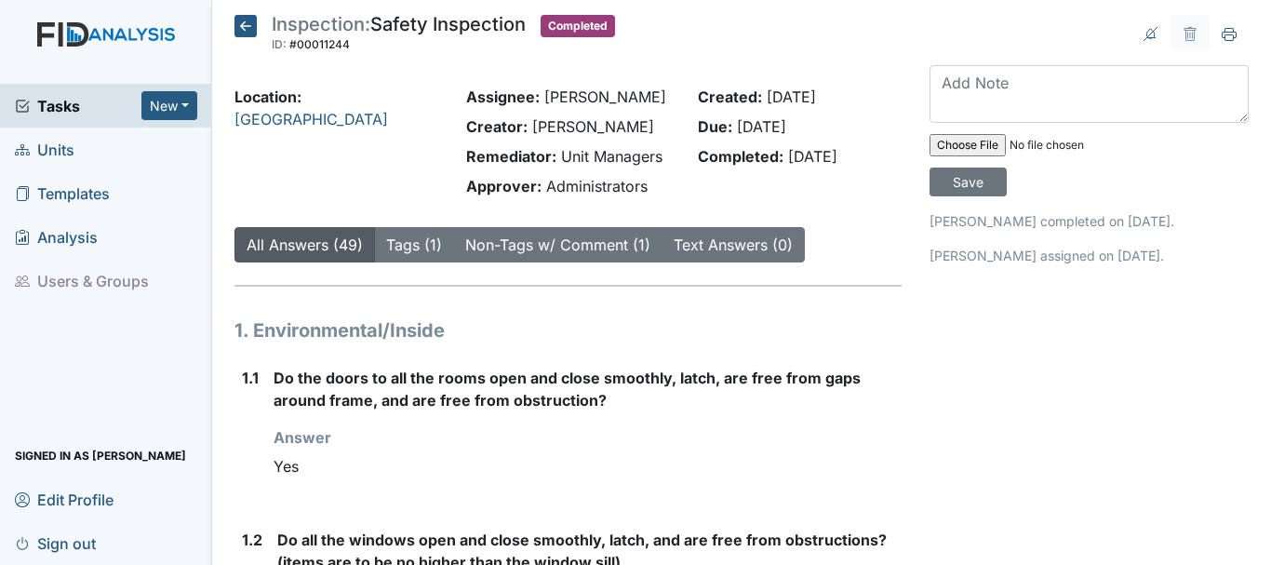
click at [1064, 260] on p "Christy Weathers assigned on Sep 12, 2025." at bounding box center [1088, 256] width 319 height 20
